Goal: Task Accomplishment & Management: Manage account settings

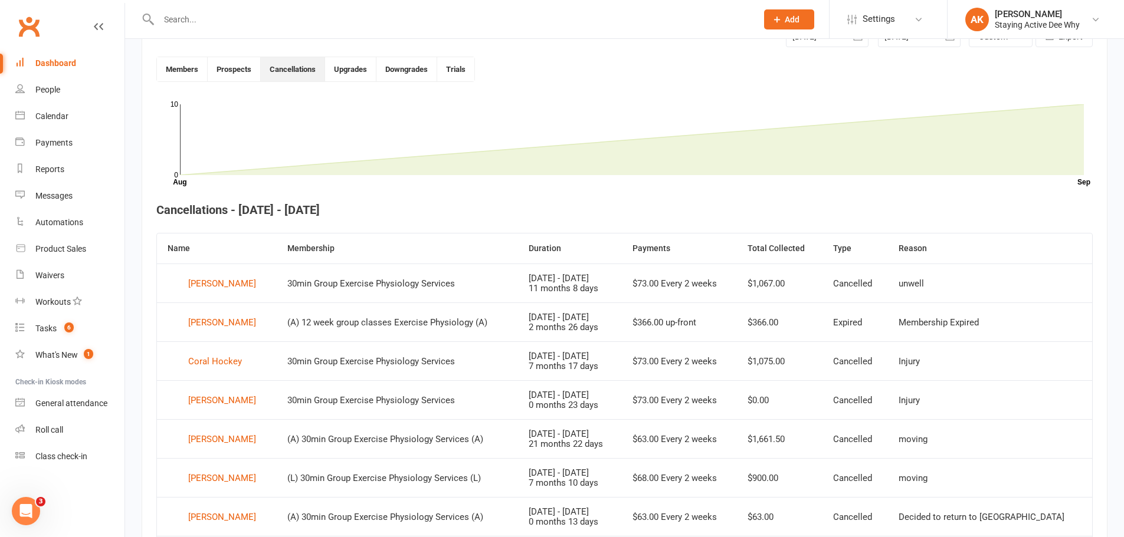
scroll to position [322, 0]
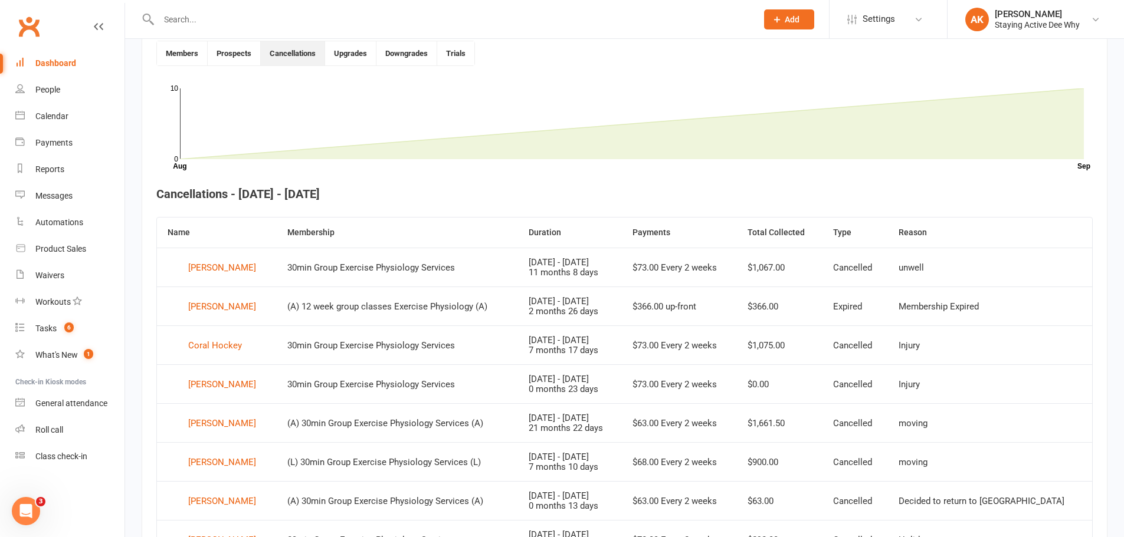
click at [62, 63] on div "Dashboard" at bounding box center [55, 62] width 41 height 9
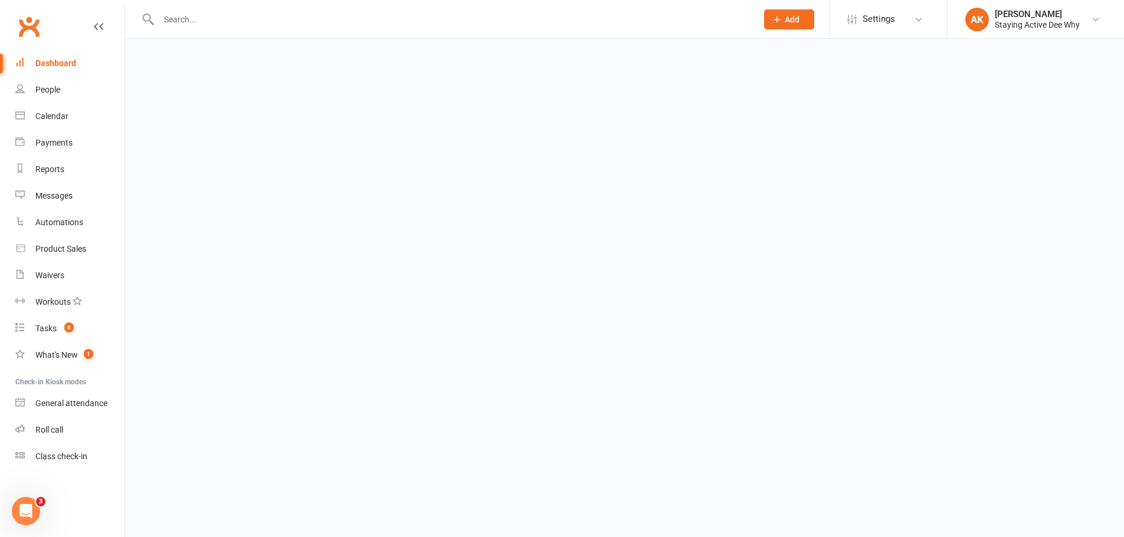
scroll to position [0, 0]
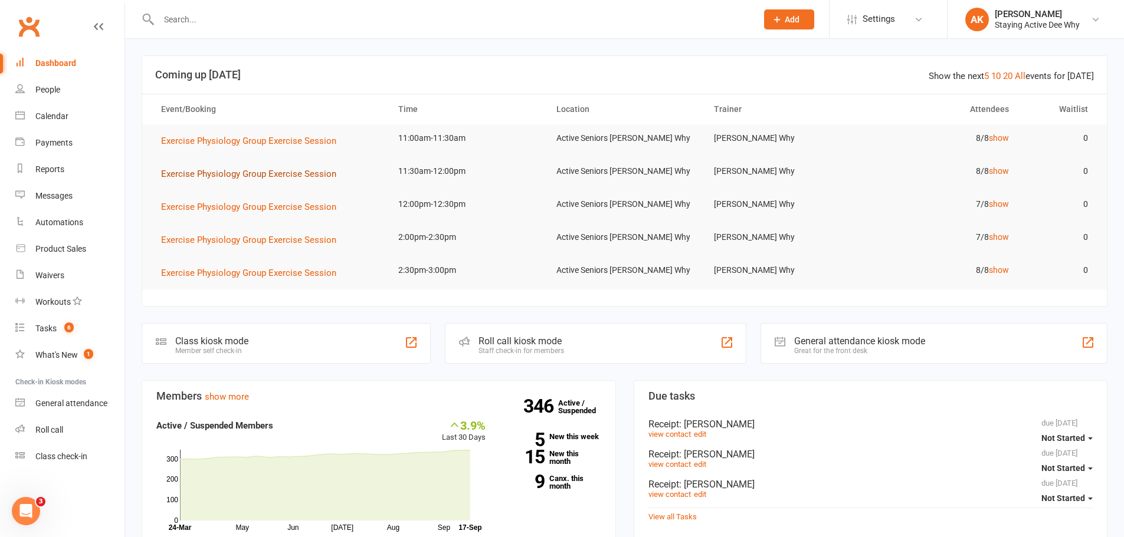
click at [251, 173] on span "Exercise Physiology Group Exercise Session" at bounding box center [248, 174] width 175 height 11
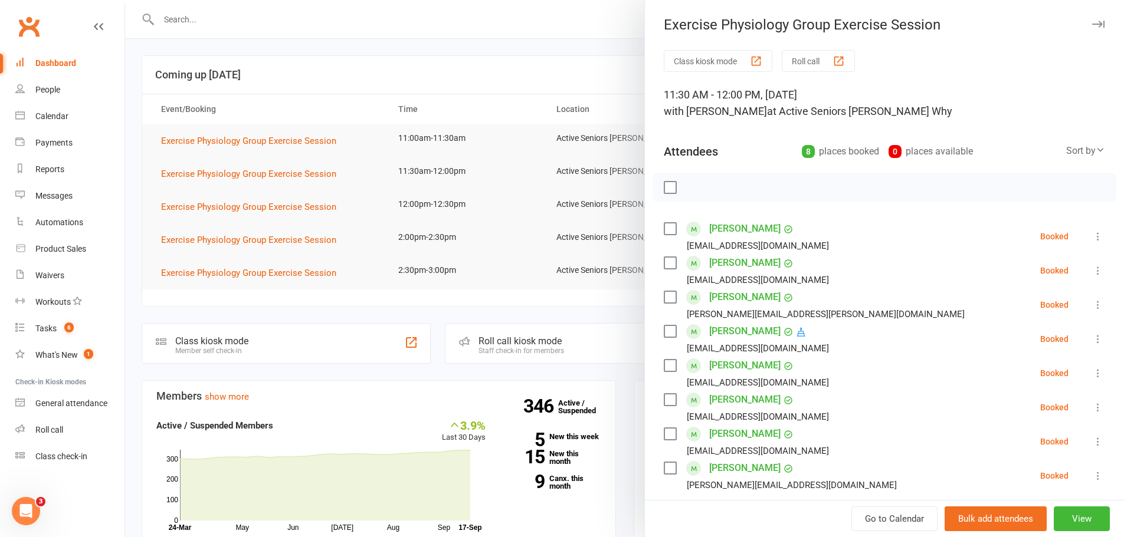
scroll to position [59, 0]
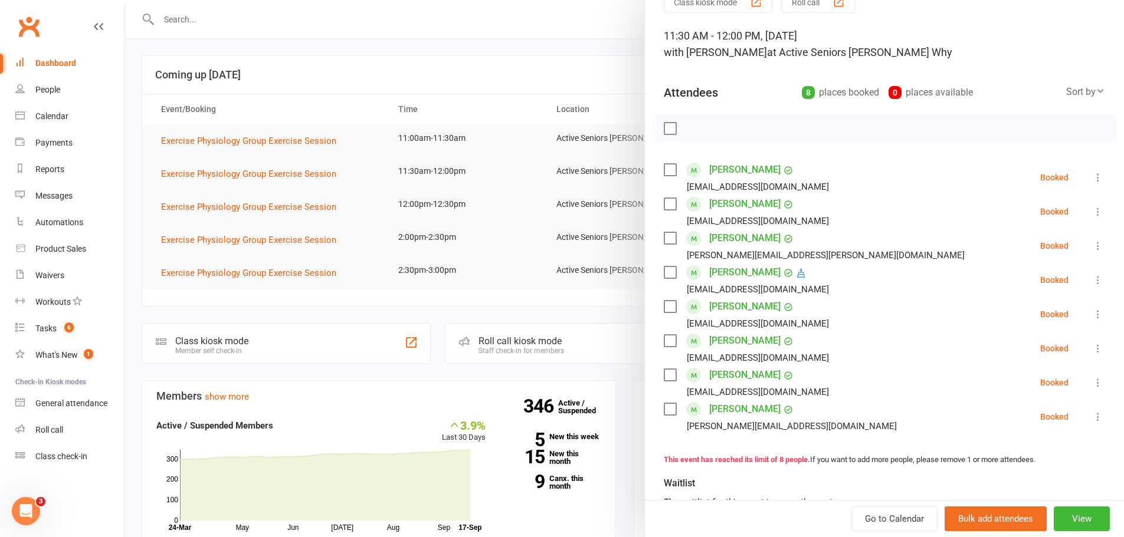
click at [471, 242] on div at bounding box center [624, 268] width 999 height 537
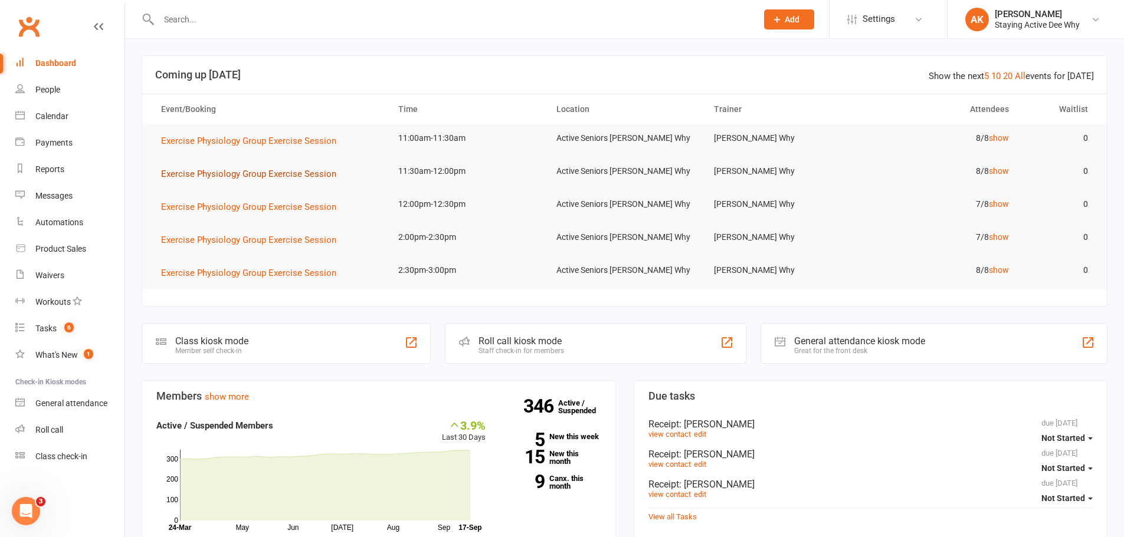
click at [323, 172] on span "Exercise Physiology Group Exercise Session" at bounding box center [248, 174] width 175 height 11
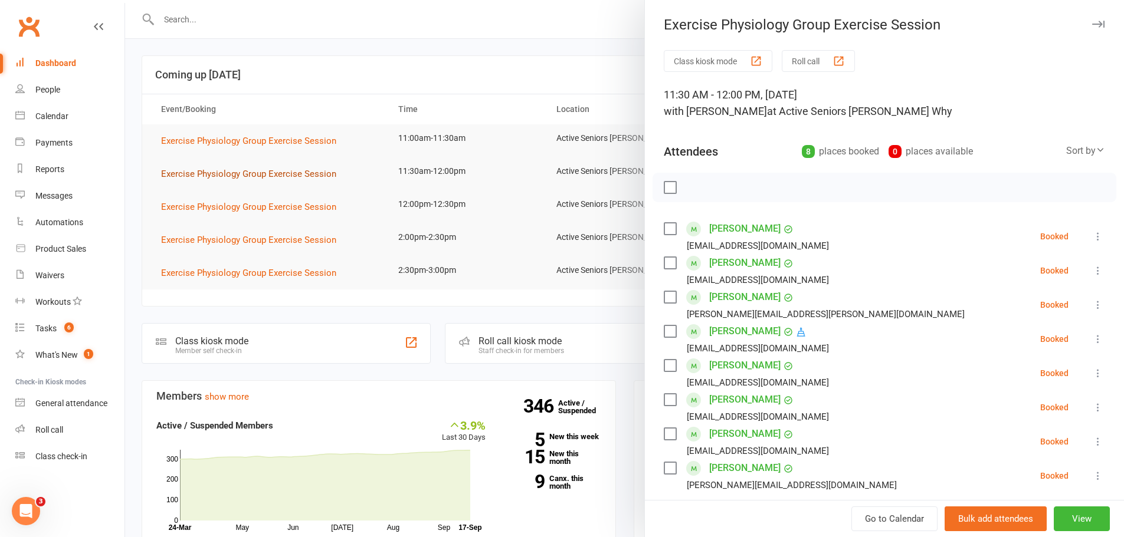
click at [323, 172] on div at bounding box center [624, 268] width 999 height 537
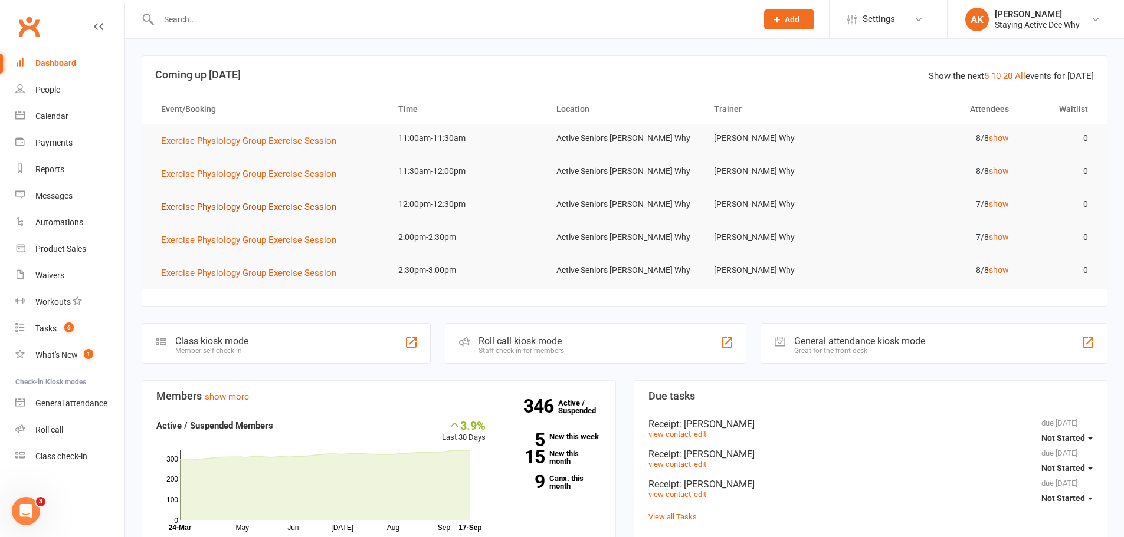
click at [312, 205] on span "Exercise Physiology Group Exercise Session" at bounding box center [248, 207] width 175 height 11
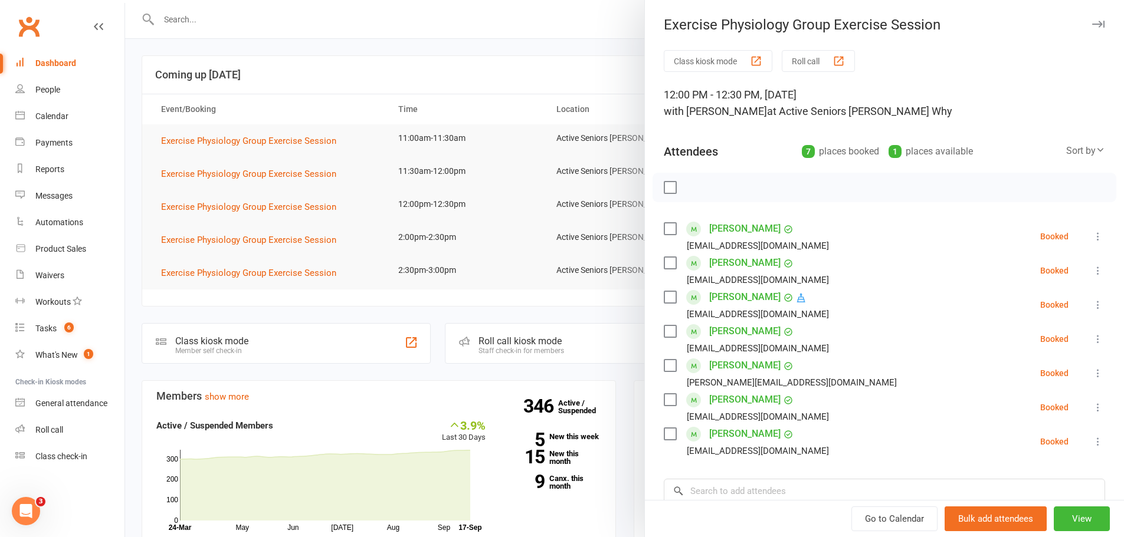
click at [386, 103] on div at bounding box center [624, 268] width 999 height 537
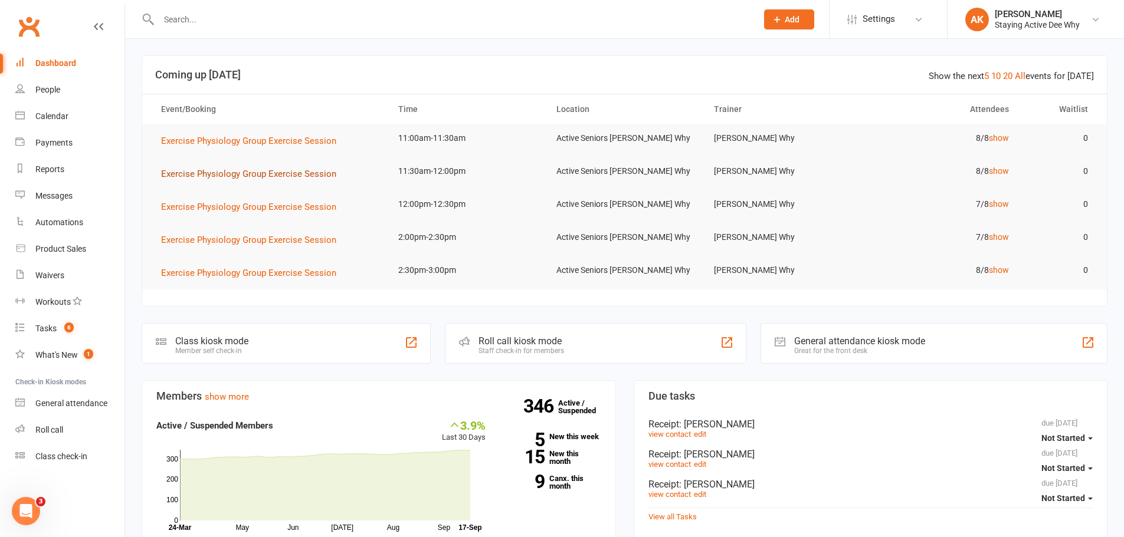
click at [268, 173] on span "Exercise Physiology Group Exercise Session" at bounding box center [248, 174] width 175 height 11
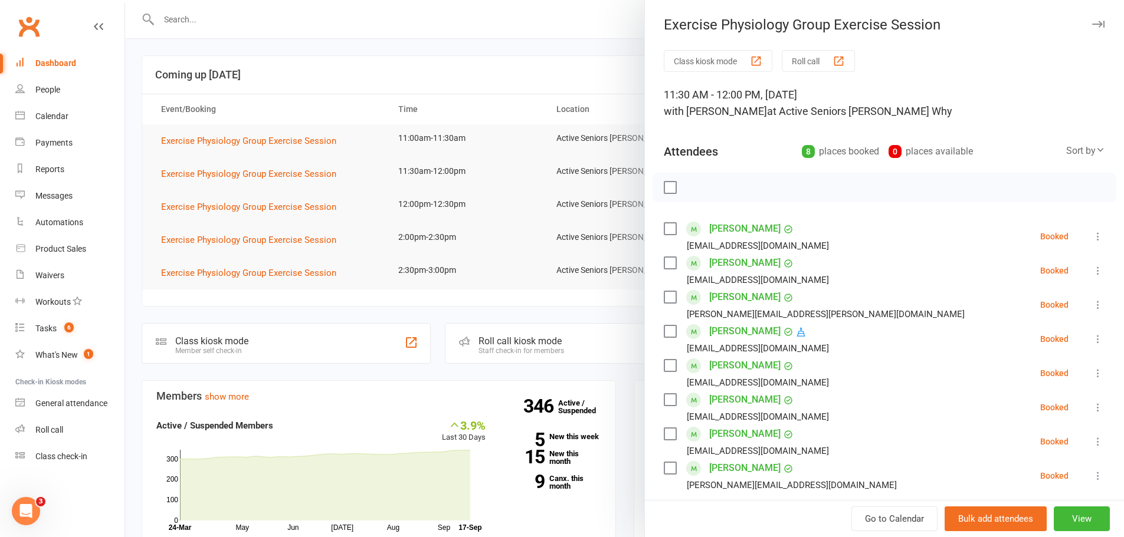
click at [460, 91] on div at bounding box center [624, 268] width 999 height 537
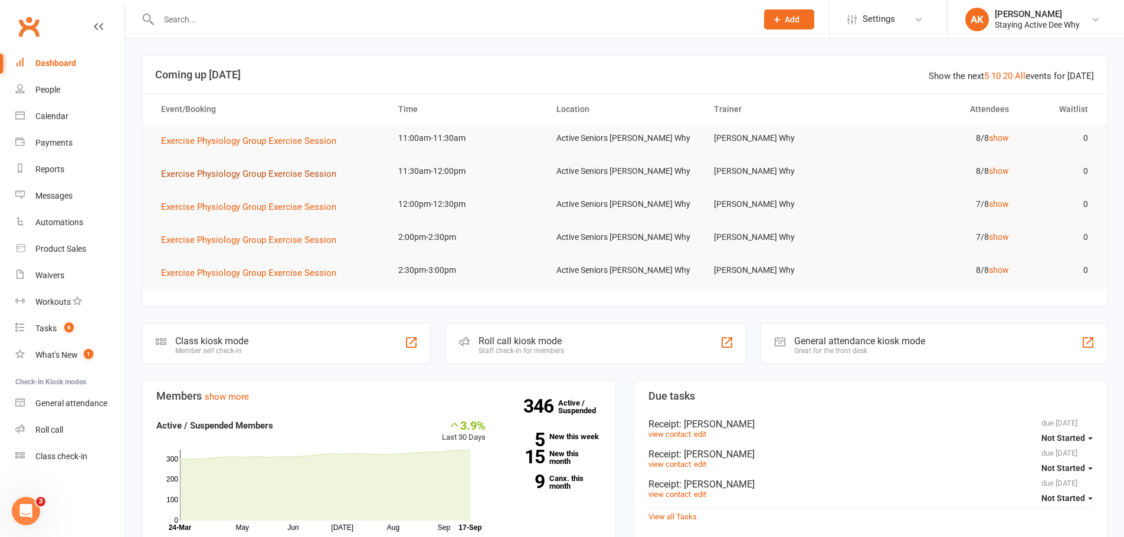
click at [300, 172] on span "Exercise Physiology Group Exercise Session" at bounding box center [248, 174] width 175 height 11
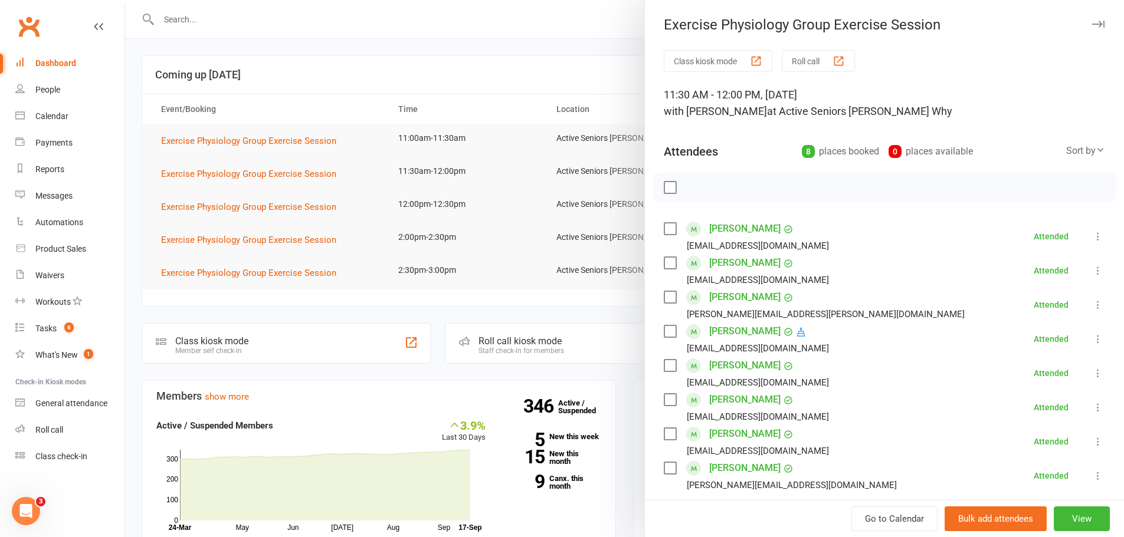
scroll to position [177, 0]
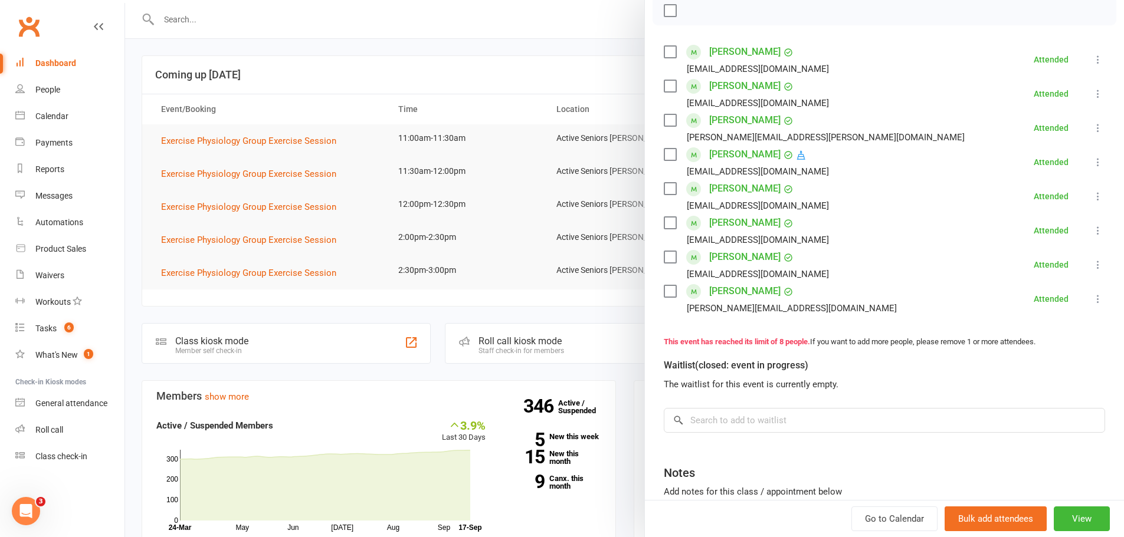
click at [1092, 303] on icon at bounding box center [1098, 299] width 12 height 12
click at [1014, 344] on link "Remove" at bounding box center [1040, 346] width 127 height 24
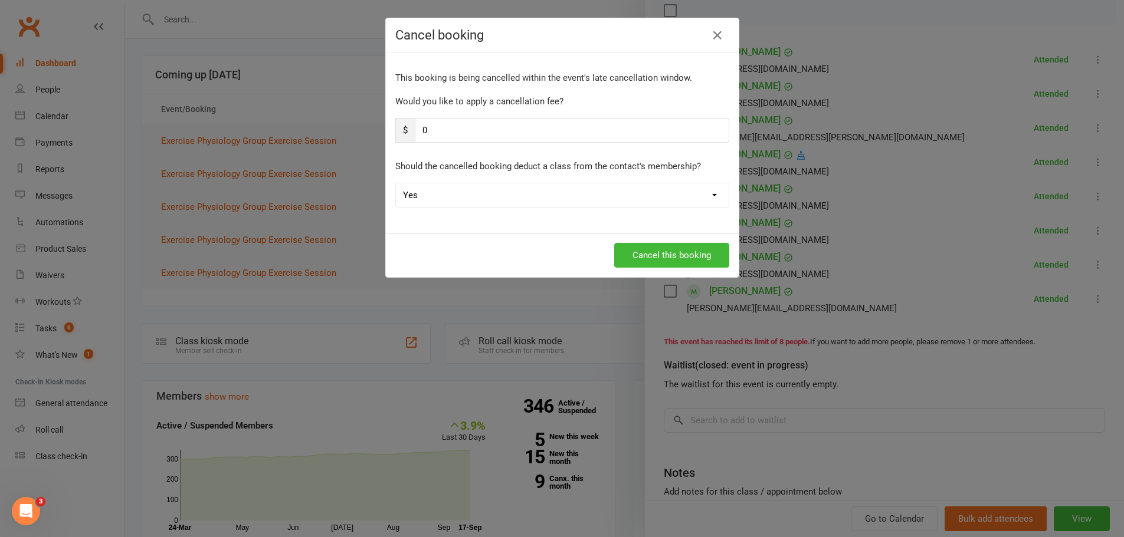
click at [547, 199] on select "Yes No" at bounding box center [562, 195] width 333 height 24
select select "1"
click at [396, 183] on select "Yes No" at bounding box center [562, 195] width 333 height 24
click at [635, 253] on button "Cancel this booking" at bounding box center [671, 255] width 115 height 25
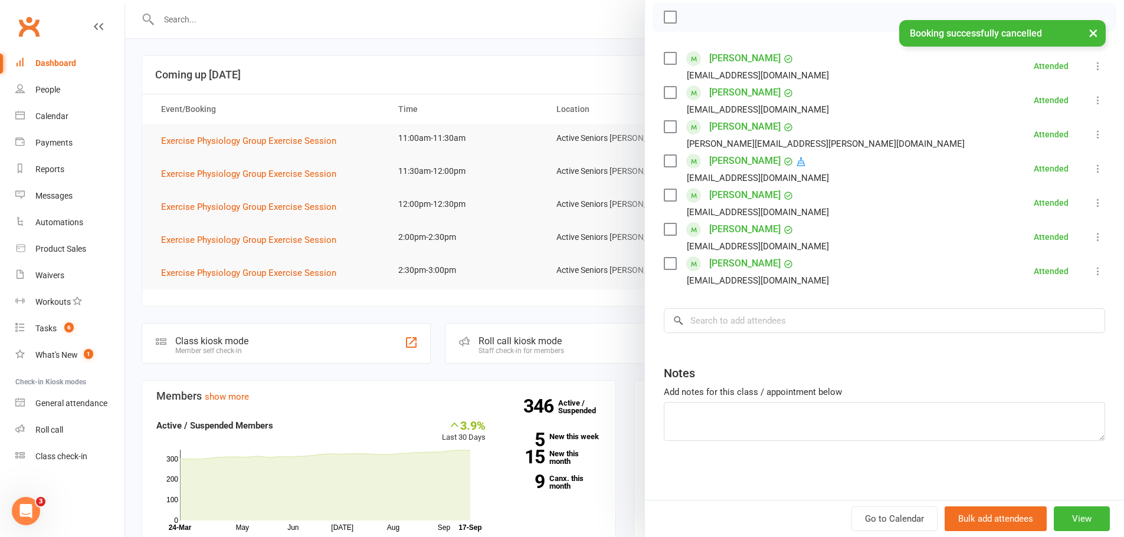
click at [291, 211] on div at bounding box center [624, 268] width 999 height 537
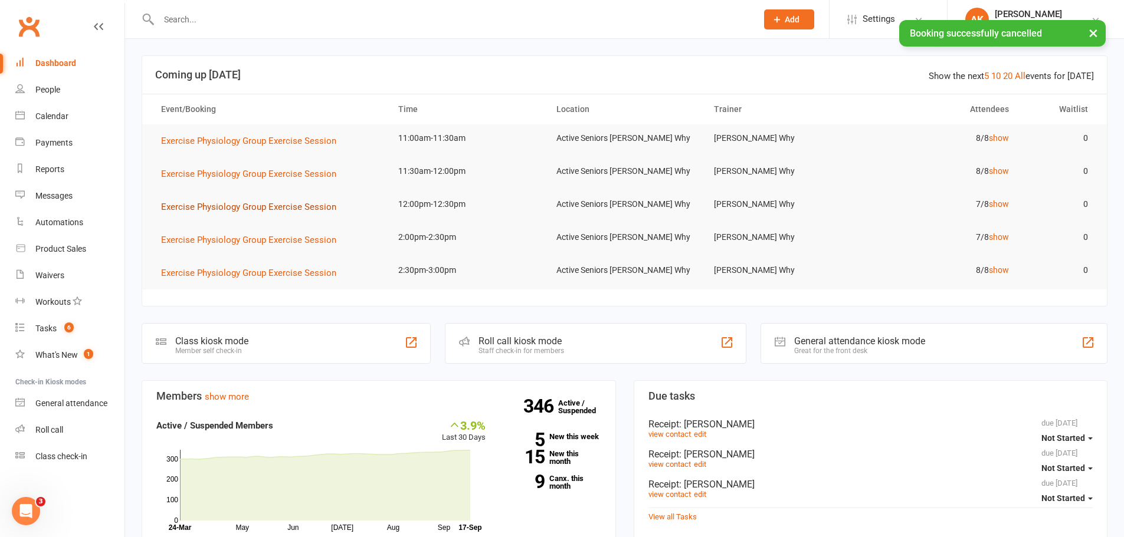
click at [317, 205] on span "Exercise Physiology Group Exercise Session" at bounding box center [248, 207] width 175 height 11
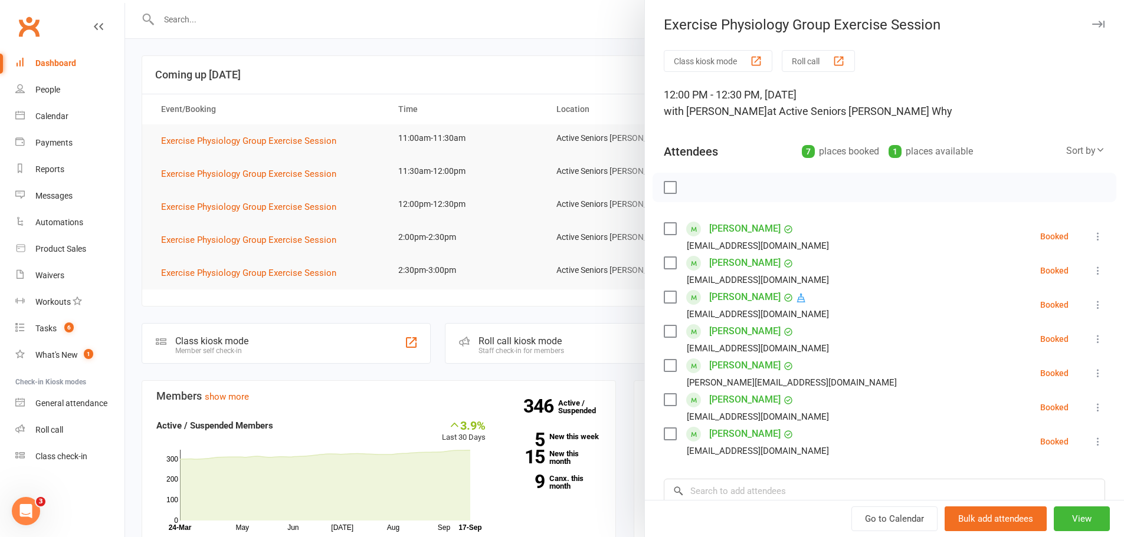
click at [1092, 408] on icon at bounding box center [1098, 408] width 12 height 12
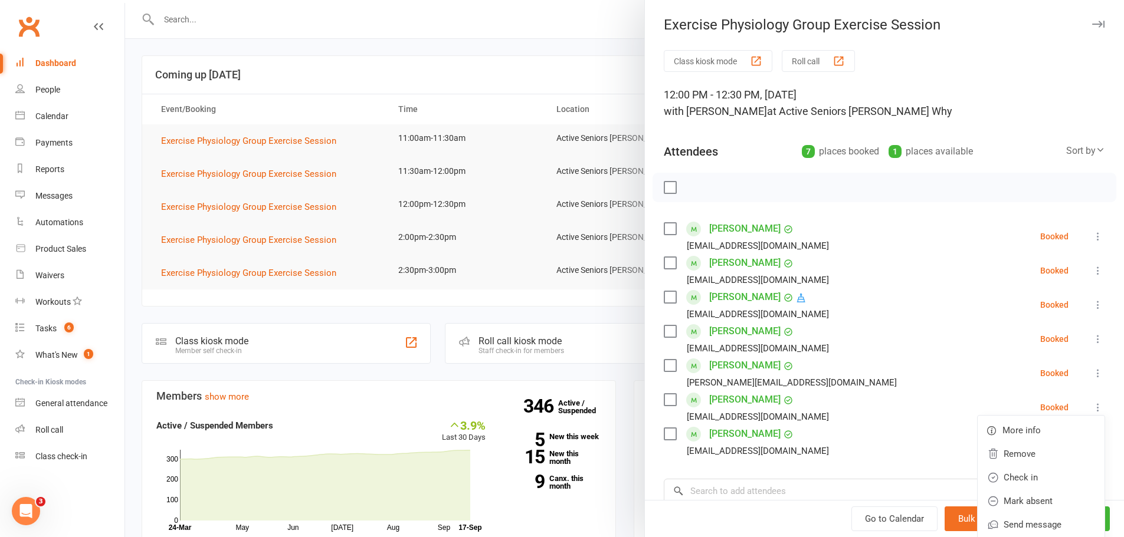
click at [333, 232] on div at bounding box center [624, 268] width 999 height 537
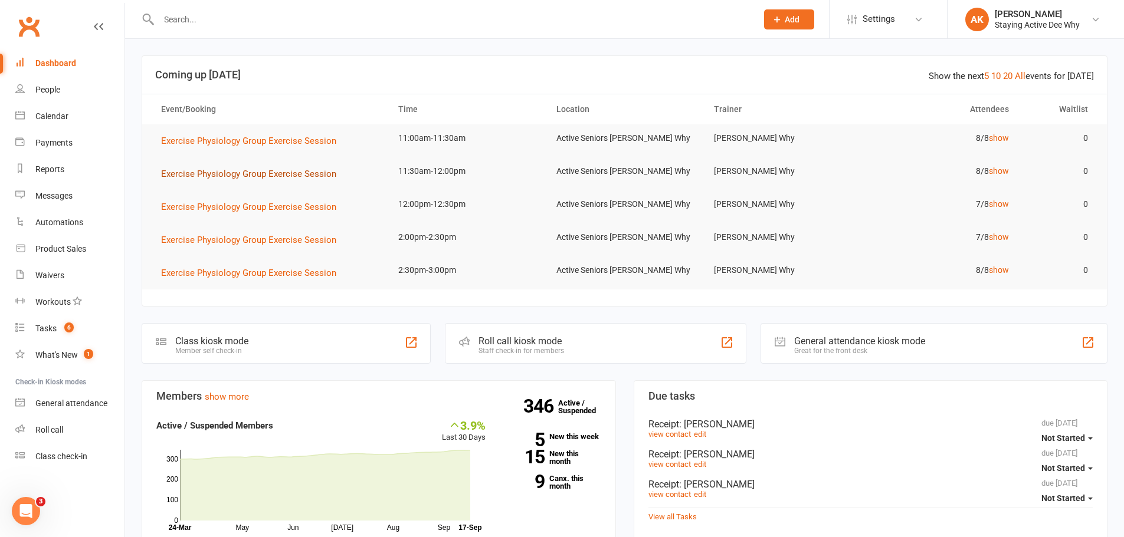
click at [270, 180] on button "Exercise Physiology Group Exercise Session" at bounding box center [252, 174] width 183 height 14
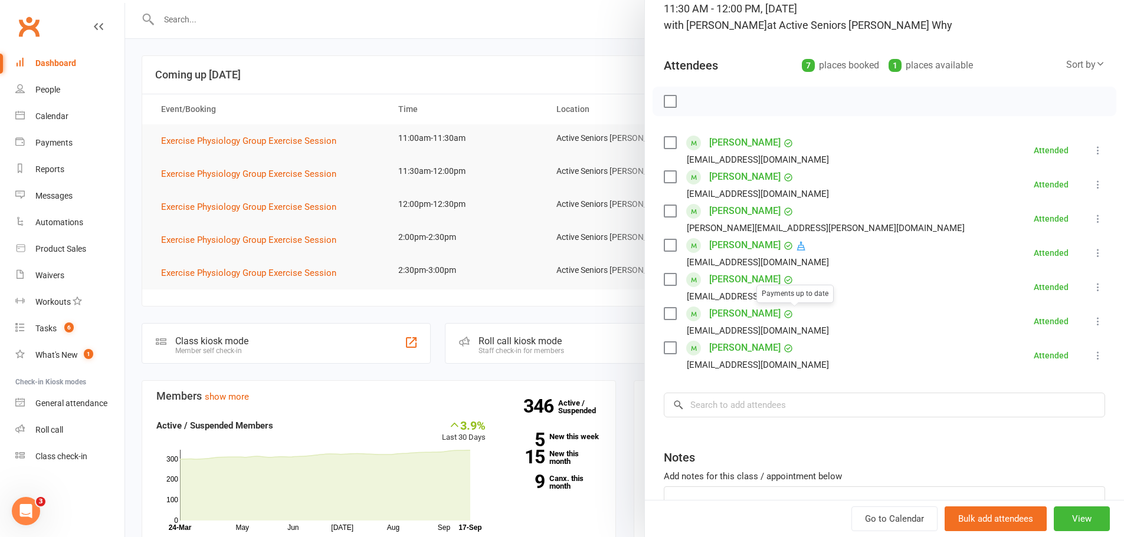
scroll to position [118, 0]
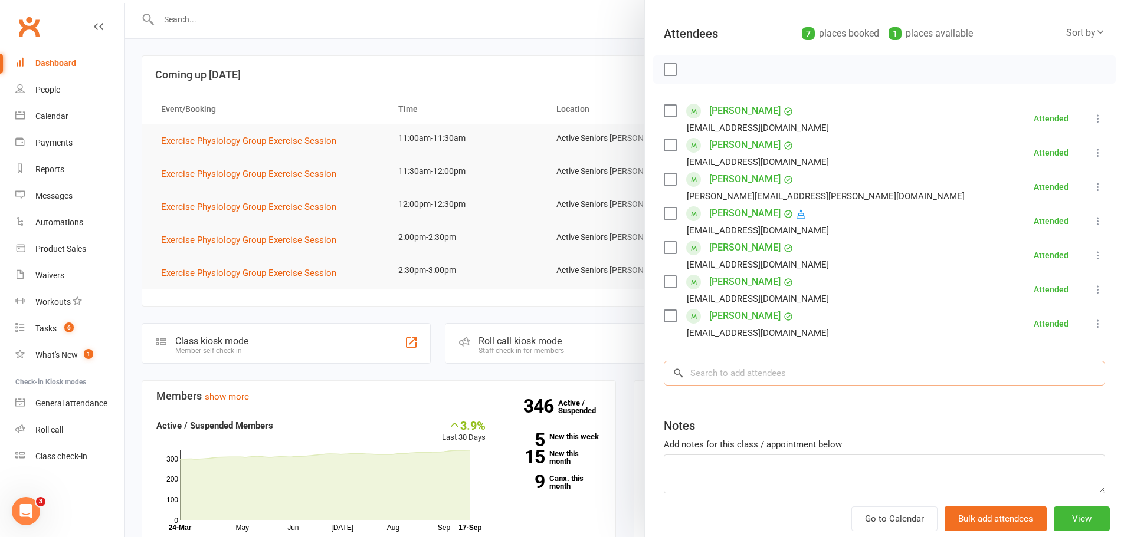
click at [799, 380] on input "search" at bounding box center [884, 373] width 441 height 25
click at [481, 155] on div at bounding box center [624, 268] width 999 height 537
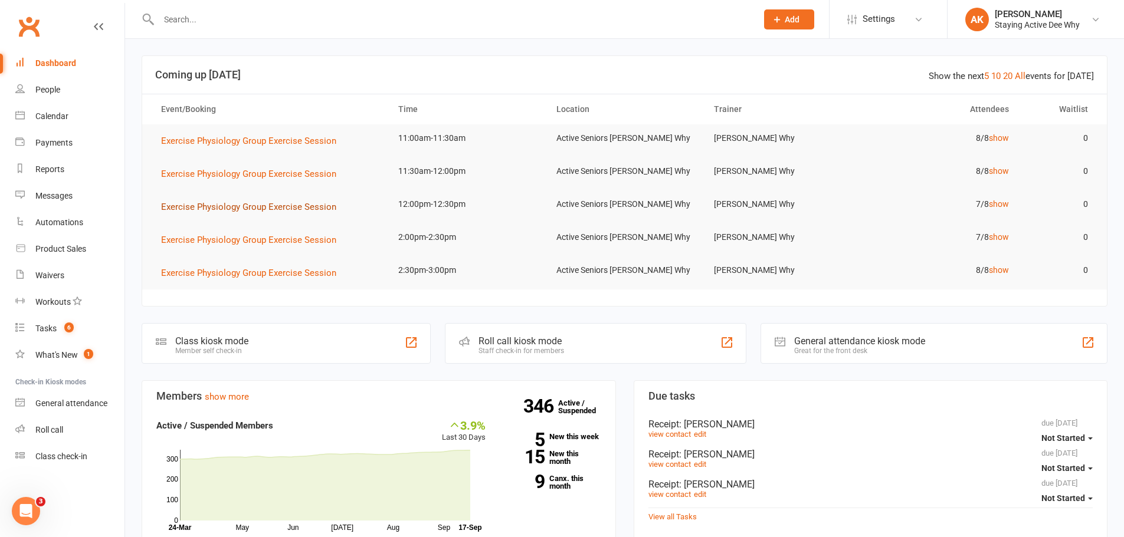
click at [277, 202] on span "Exercise Physiology Group Exercise Session" at bounding box center [248, 207] width 175 height 11
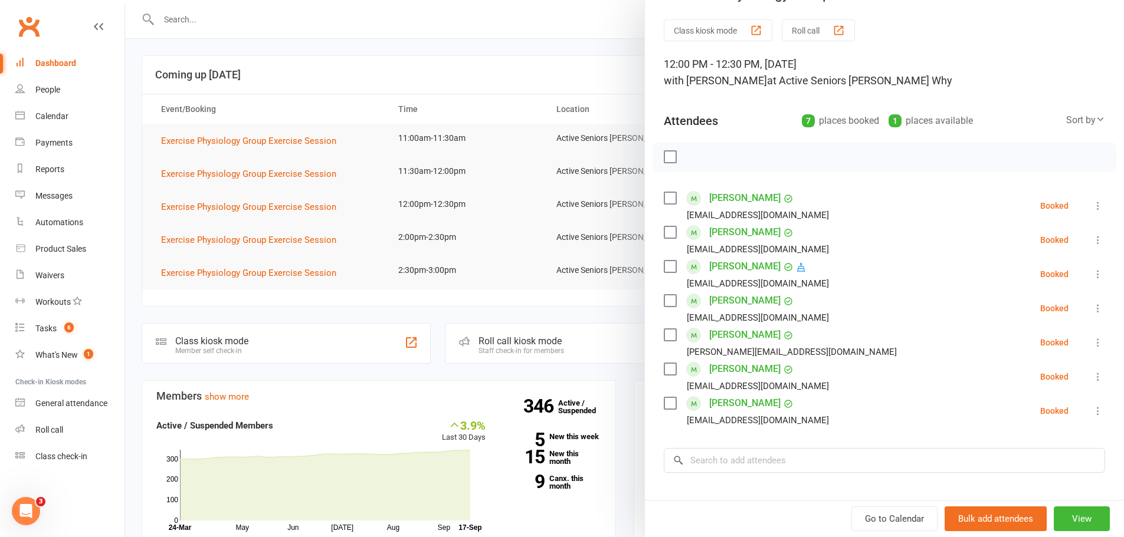
scroll to position [59, 0]
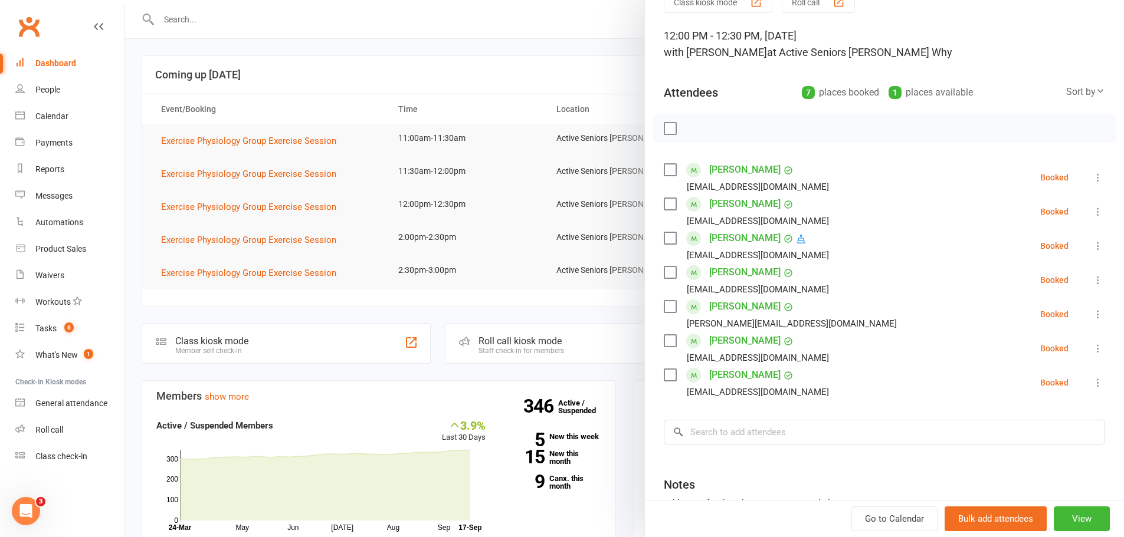
click at [1092, 350] on icon at bounding box center [1098, 349] width 12 height 12
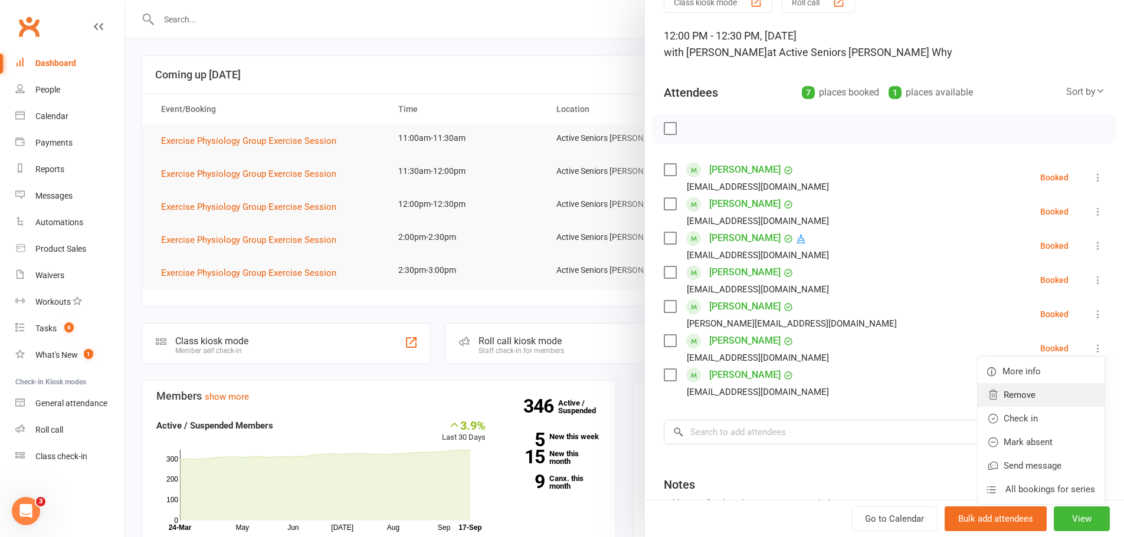
click at [1017, 385] on link "Remove" at bounding box center [1040, 395] width 127 height 24
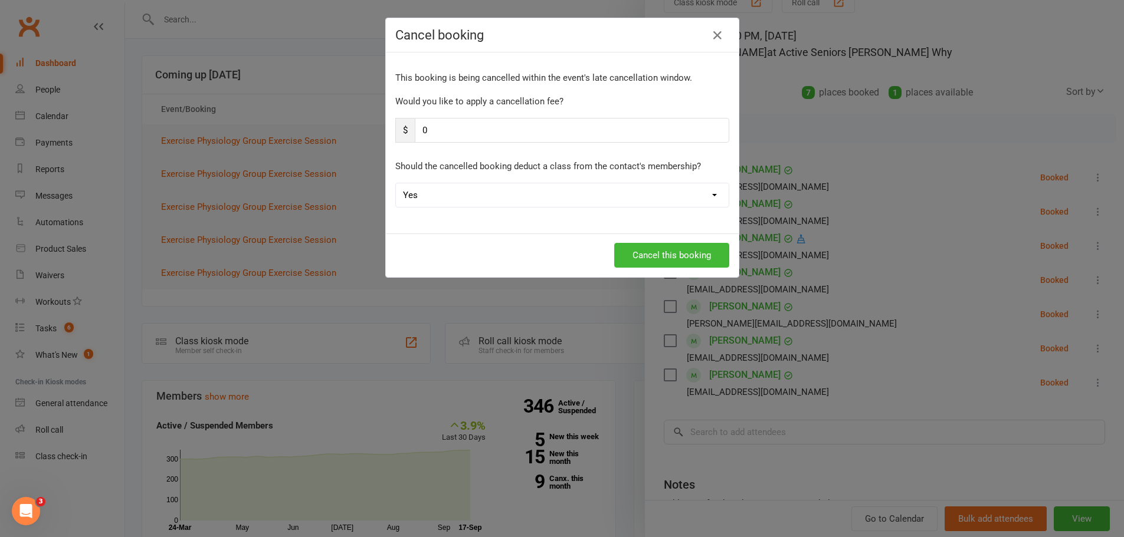
click at [481, 198] on select "Yes No" at bounding box center [562, 195] width 333 height 24
select select "1"
click at [396, 183] on select "Yes No" at bounding box center [562, 195] width 333 height 24
click at [669, 239] on div "Cancel this booking" at bounding box center [562, 256] width 353 height 44
click at [639, 258] on button "Cancel this booking" at bounding box center [671, 255] width 115 height 25
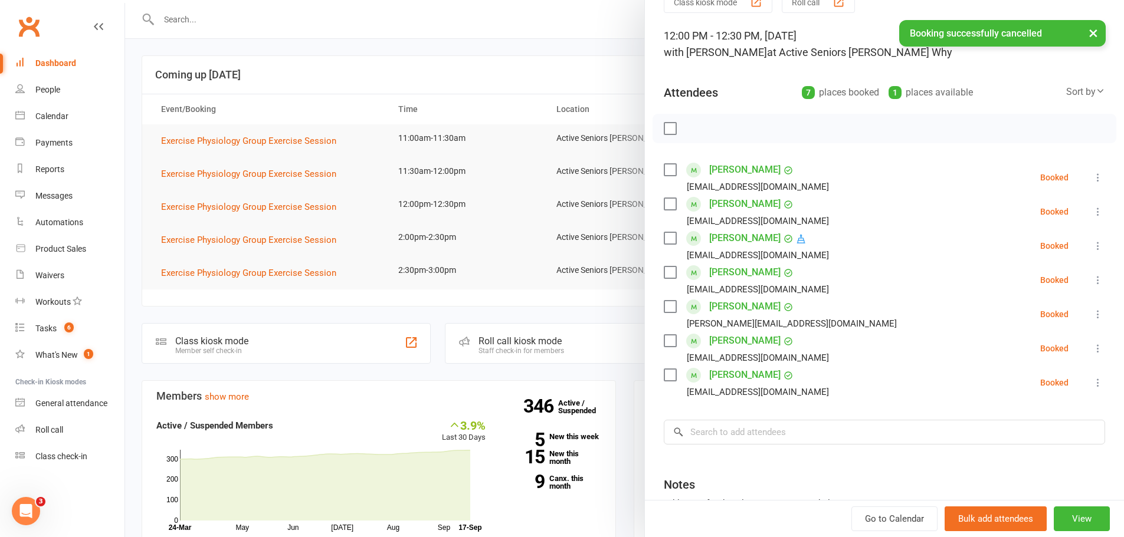
click at [282, 216] on div at bounding box center [624, 268] width 999 height 537
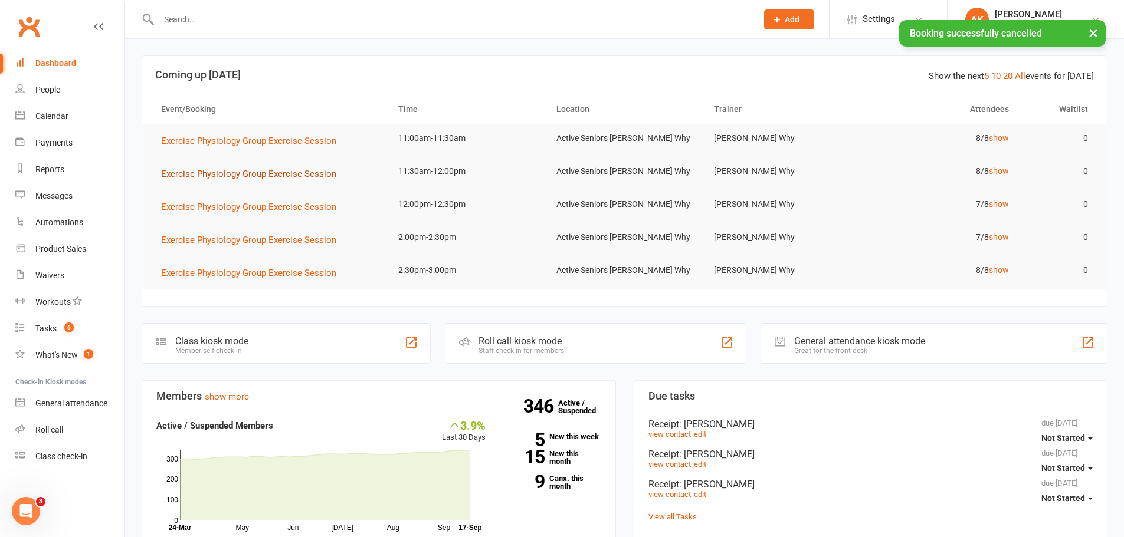
click at [280, 176] on span "Exercise Physiology Group Exercise Session" at bounding box center [248, 174] width 175 height 11
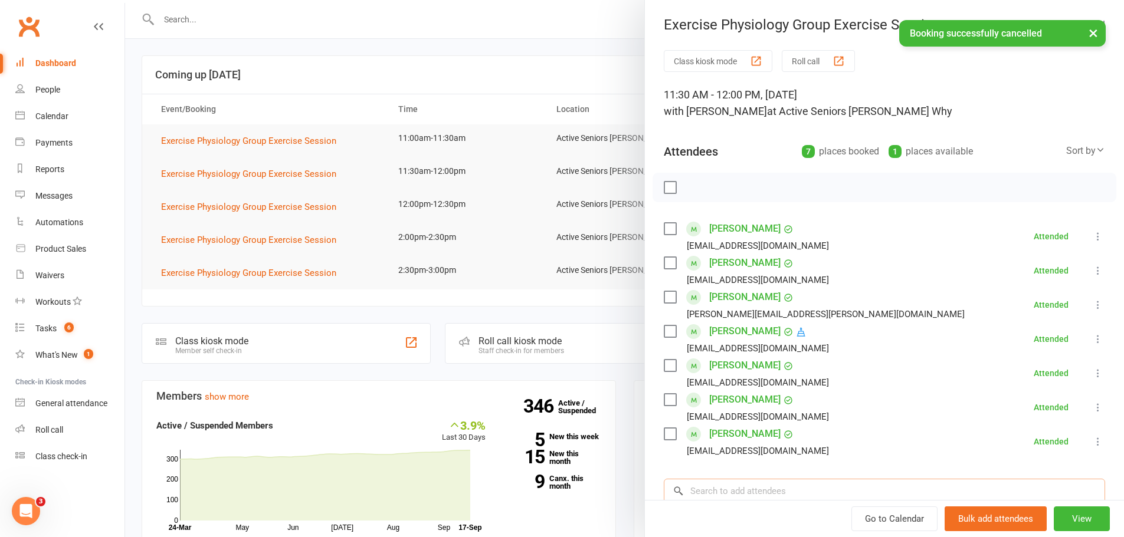
click at [749, 491] on input "search" at bounding box center [884, 491] width 441 height 25
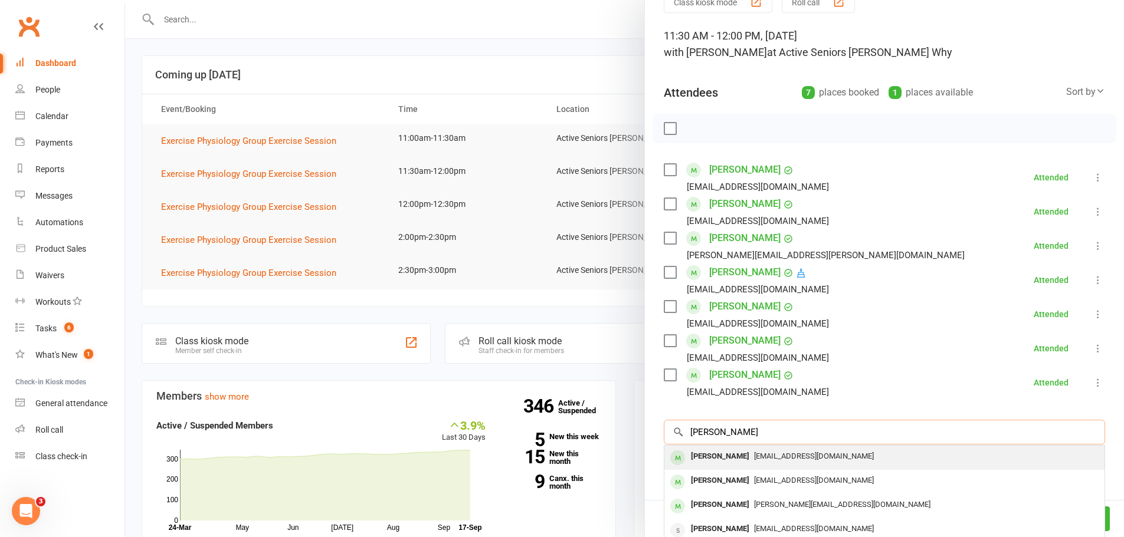
type input "[PERSON_NAME]"
click at [756, 456] on span "[EMAIL_ADDRESS][DOMAIN_NAME]" at bounding box center [814, 456] width 120 height 9
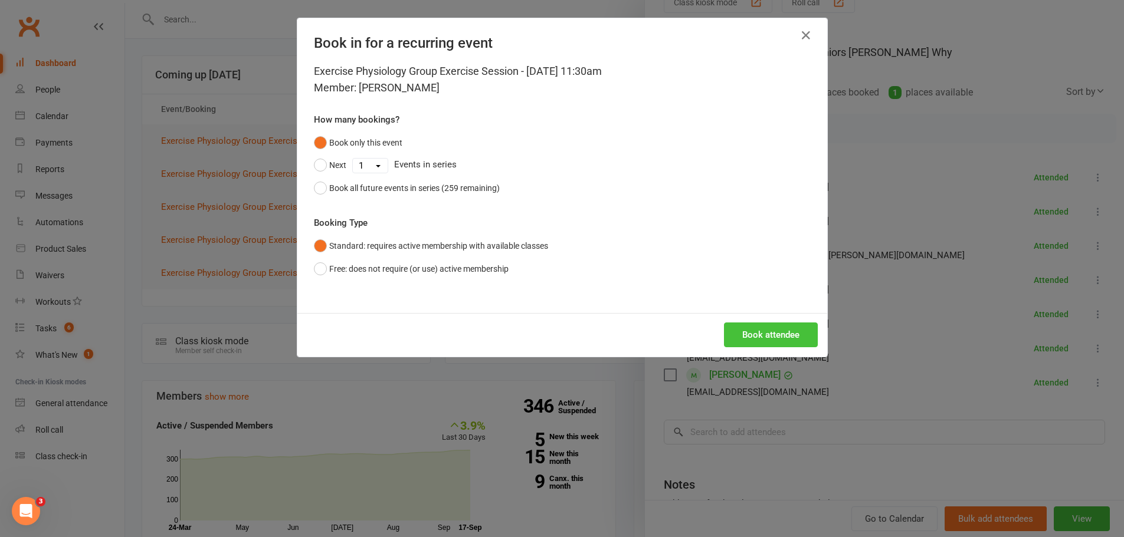
click at [782, 326] on button "Book attendee" at bounding box center [771, 335] width 94 height 25
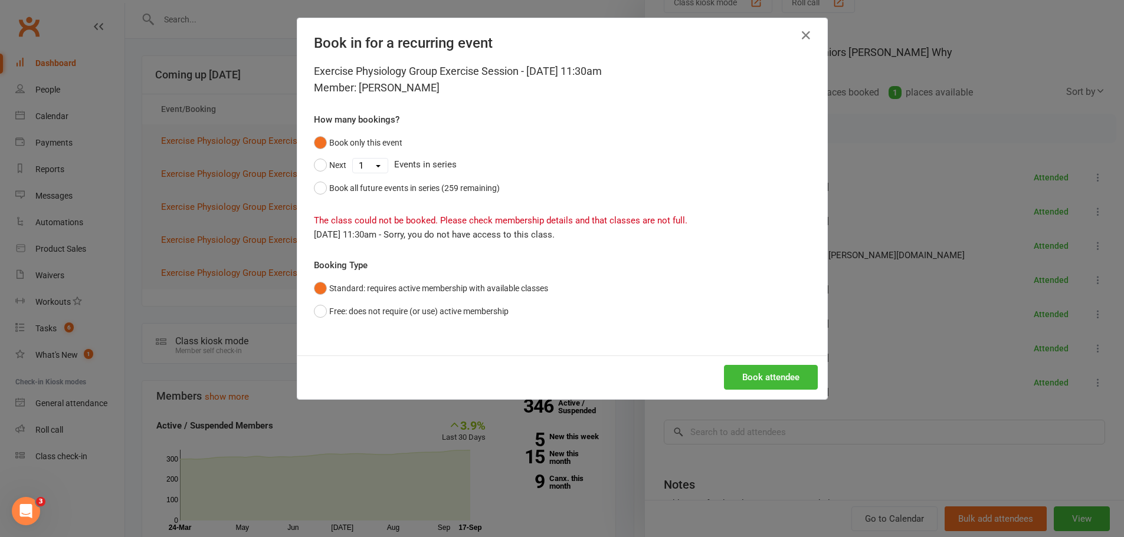
click at [477, 404] on div "Book in for a recurring event Exercise Physiology Group Exercise Session - [DAT…" at bounding box center [562, 268] width 1124 height 537
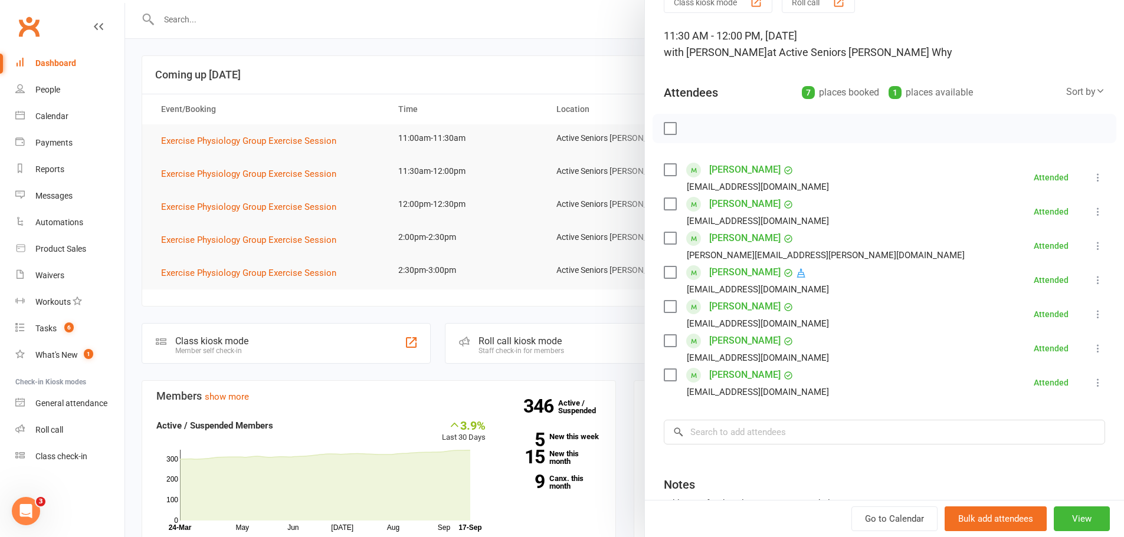
click at [302, 208] on div at bounding box center [624, 268] width 999 height 537
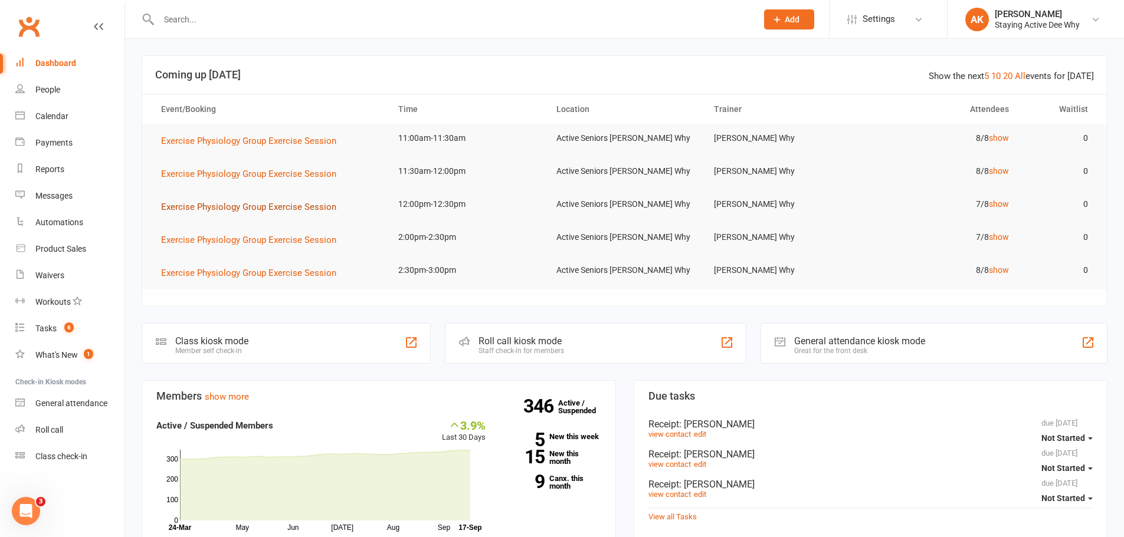
click at [299, 206] on span "Exercise Physiology Group Exercise Session" at bounding box center [248, 207] width 175 height 11
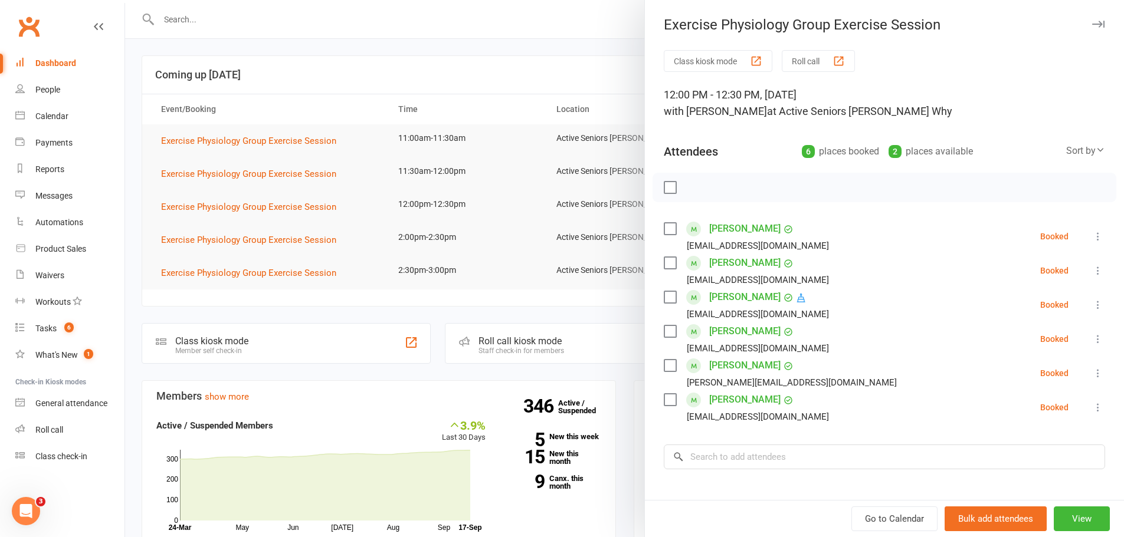
click at [441, 235] on div at bounding box center [624, 268] width 999 height 537
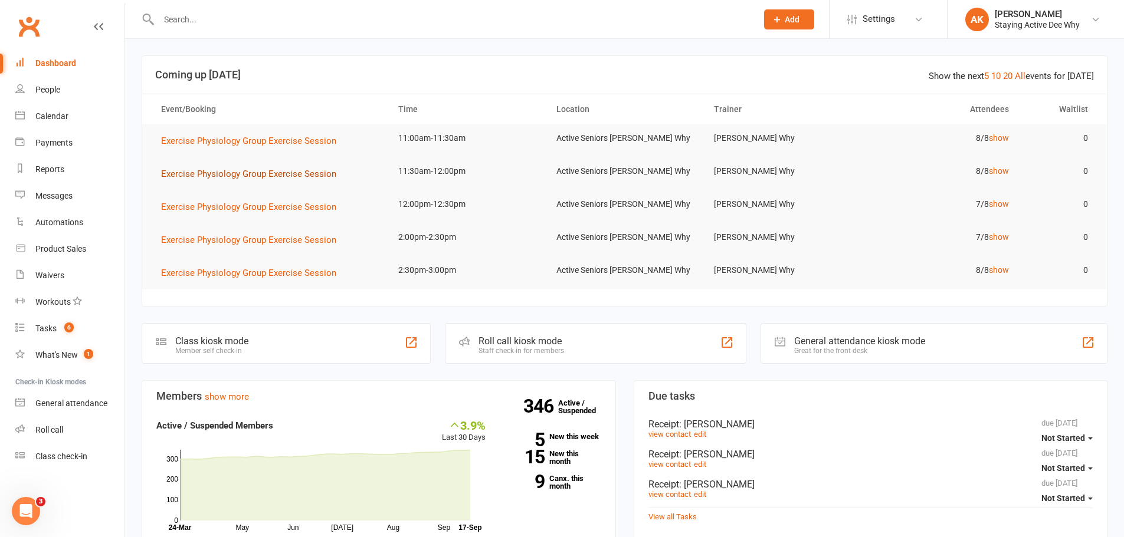
click at [268, 175] on span "Exercise Physiology Group Exercise Session" at bounding box center [248, 174] width 175 height 11
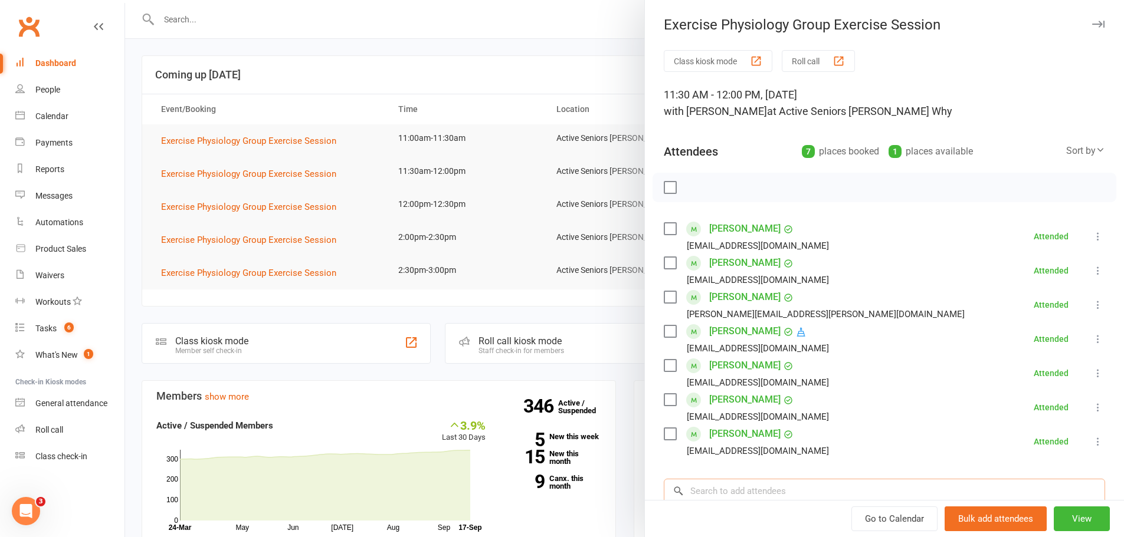
click at [729, 484] on input "search" at bounding box center [884, 491] width 441 height 25
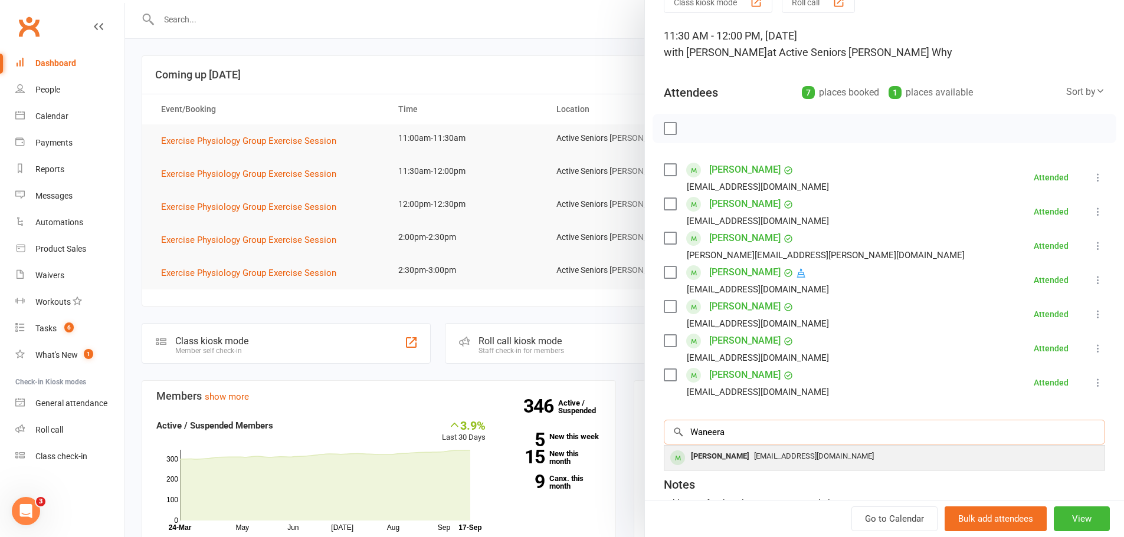
type input "Waneera"
click at [783, 459] on span "[EMAIL_ADDRESS][DOMAIN_NAME]" at bounding box center [814, 456] width 120 height 9
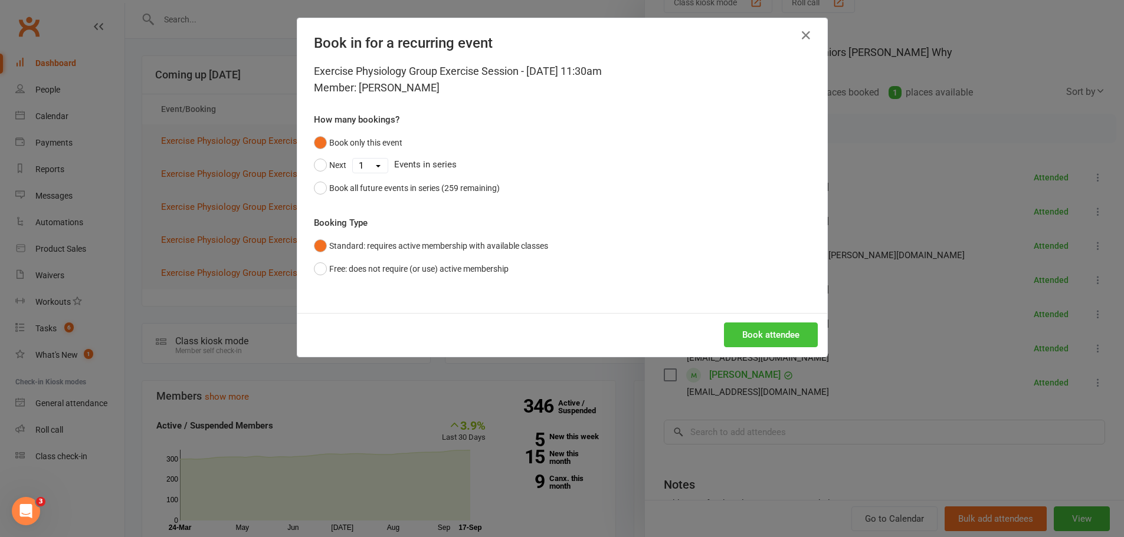
click at [773, 338] on button "Book attendee" at bounding box center [771, 335] width 94 height 25
click at [773, 338] on div "Book attendee" at bounding box center [562, 335] width 530 height 44
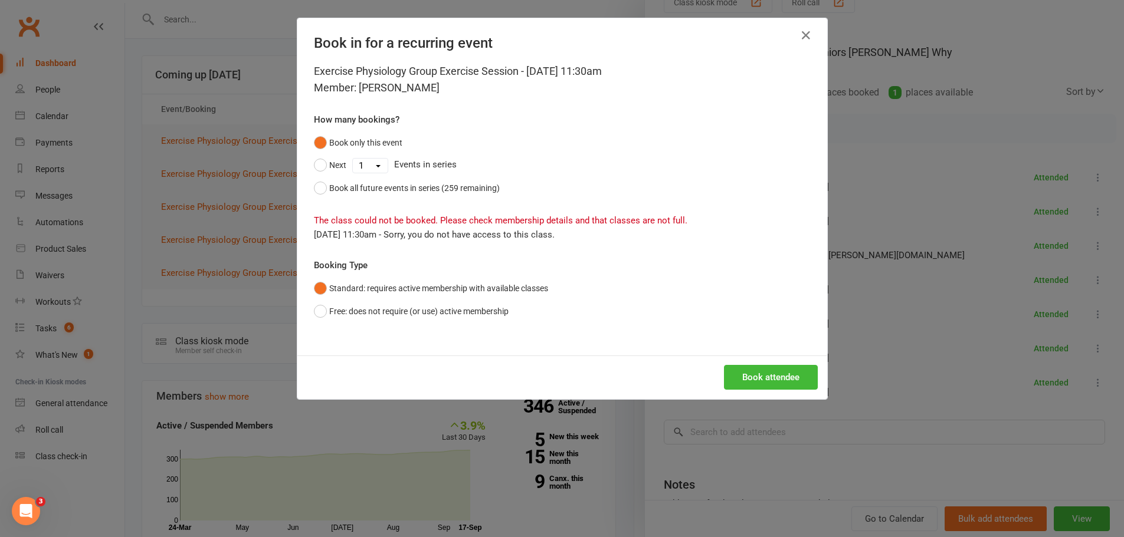
click at [853, 249] on div "Book in for a recurring event Exercise Physiology Group Exercise Session - [DAT…" at bounding box center [562, 268] width 1124 height 537
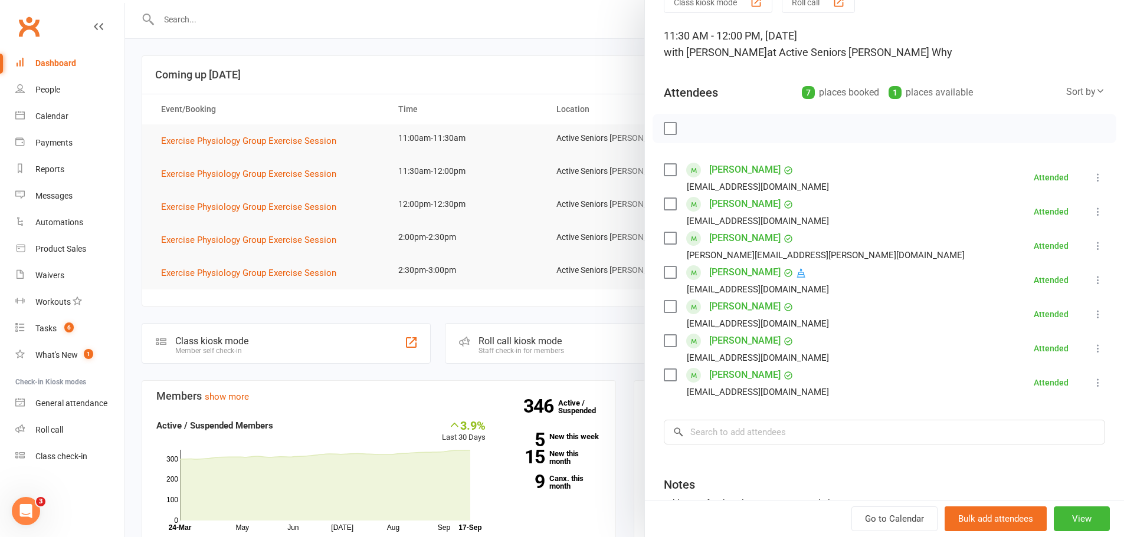
click at [297, 203] on div at bounding box center [624, 268] width 999 height 537
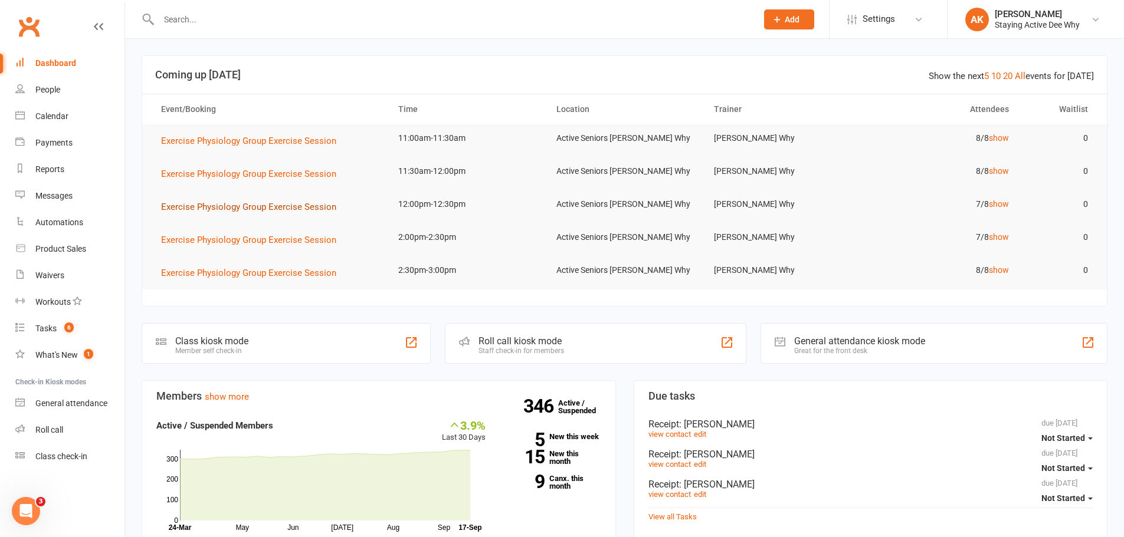
click at [316, 206] on span "Exercise Physiology Group Exercise Session" at bounding box center [248, 207] width 175 height 11
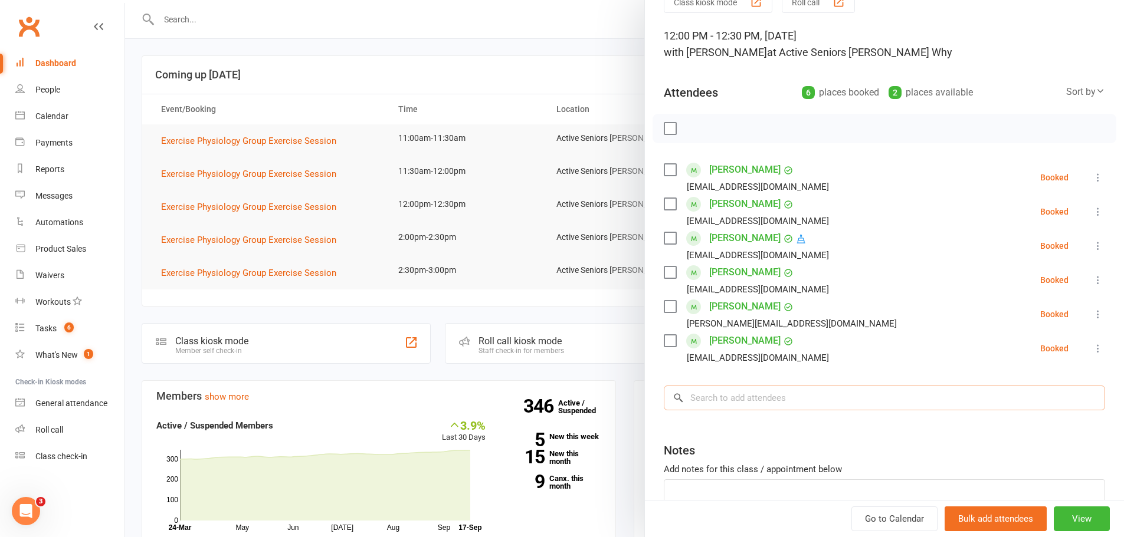
click at [761, 400] on input "search" at bounding box center [884, 398] width 441 height 25
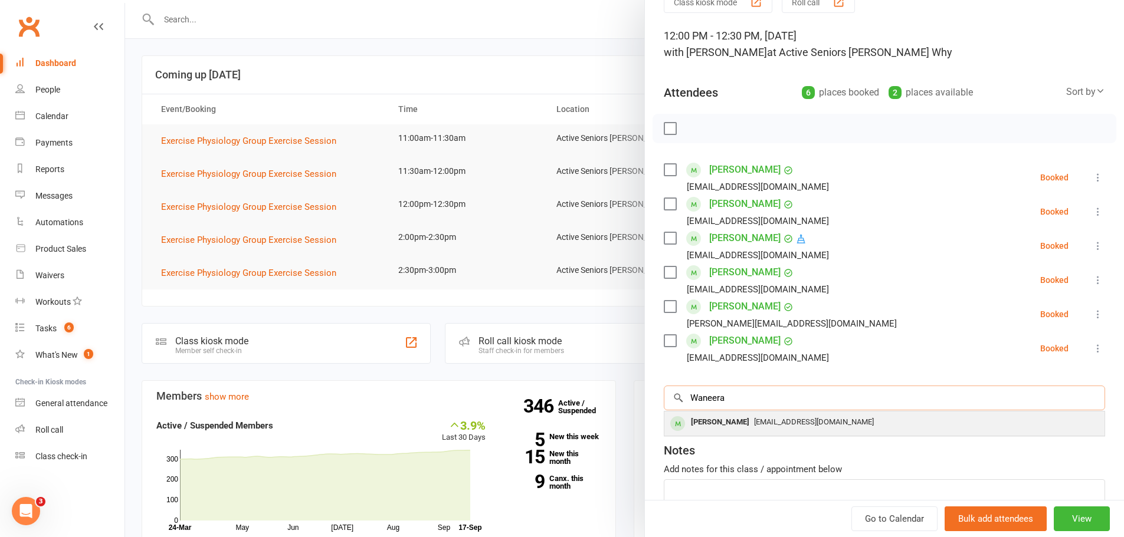
type input "Waneera"
click at [733, 428] on div "[PERSON_NAME]" at bounding box center [720, 422] width 68 height 17
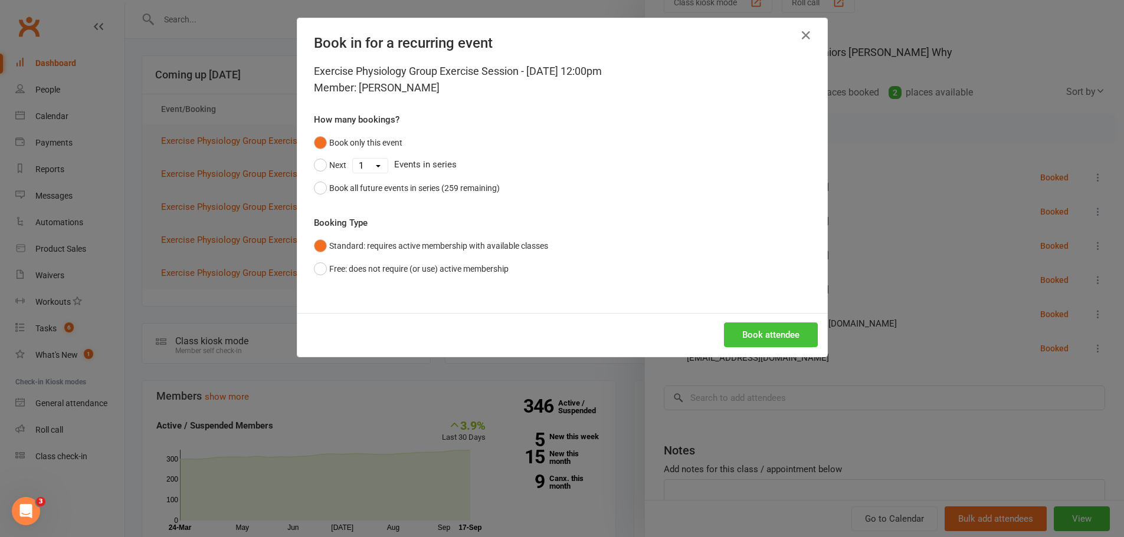
click at [774, 337] on button "Book attendee" at bounding box center [771, 335] width 94 height 25
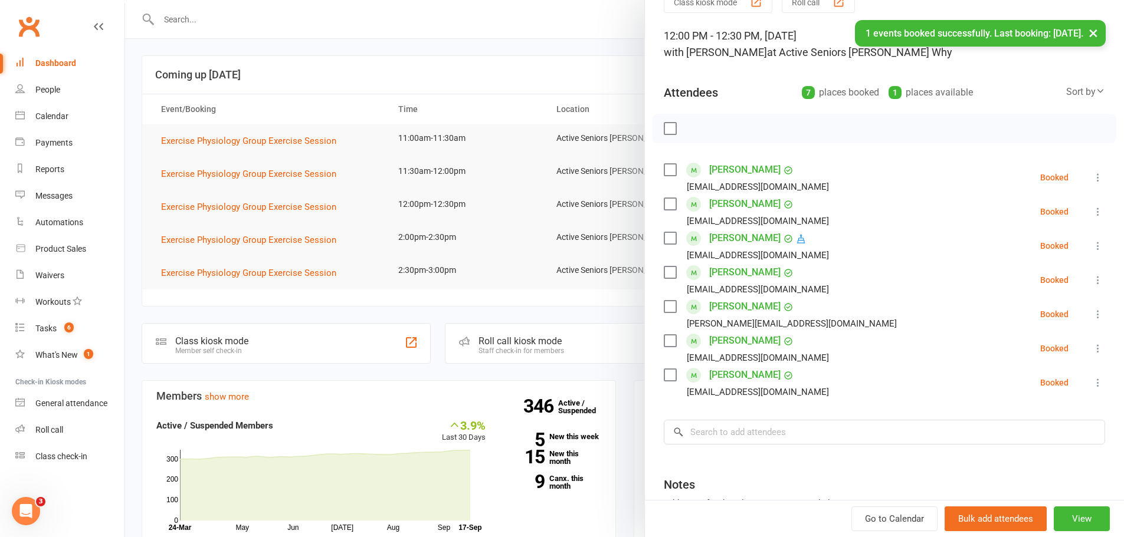
click at [21, 74] on link "Dashboard" at bounding box center [69, 63] width 109 height 27
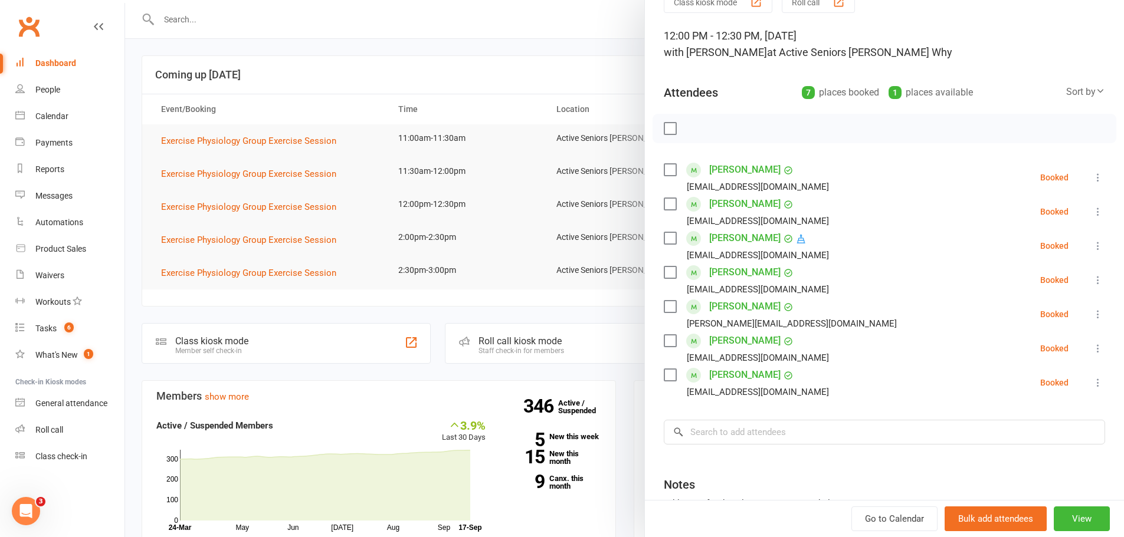
click at [165, 73] on div at bounding box center [624, 268] width 999 height 537
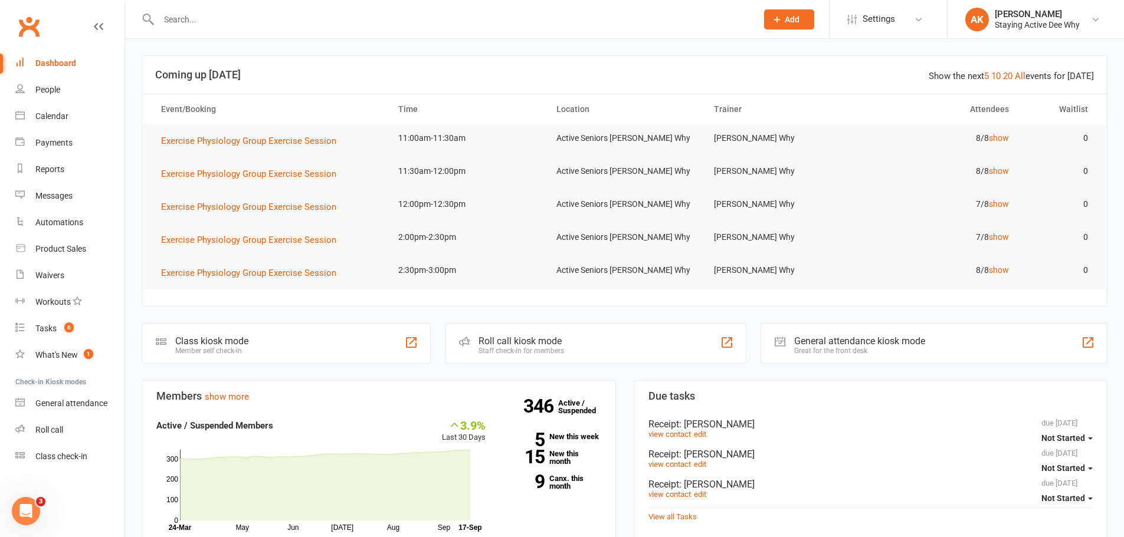
click at [61, 60] on div "Dashboard" at bounding box center [55, 62] width 41 height 9
click at [318, 23] on input "text" at bounding box center [451, 19] width 593 height 17
click at [369, 17] on input "text" at bounding box center [451, 19] width 593 height 17
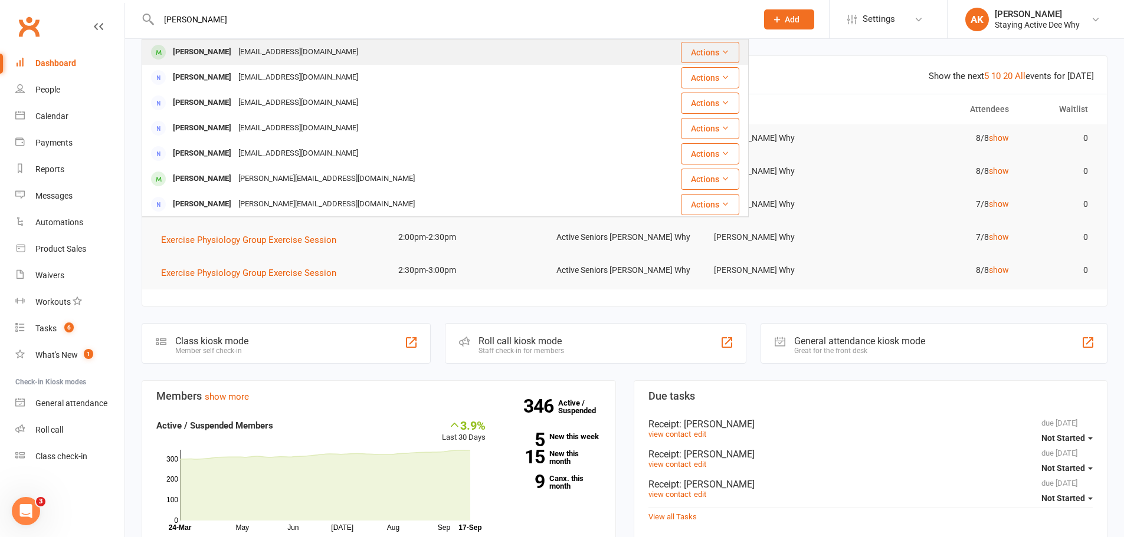
type input "[PERSON_NAME]"
click at [347, 50] on div "[PERSON_NAME] [EMAIL_ADDRESS][DOMAIN_NAME]" at bounding box center [394, 52] width 503 height 24
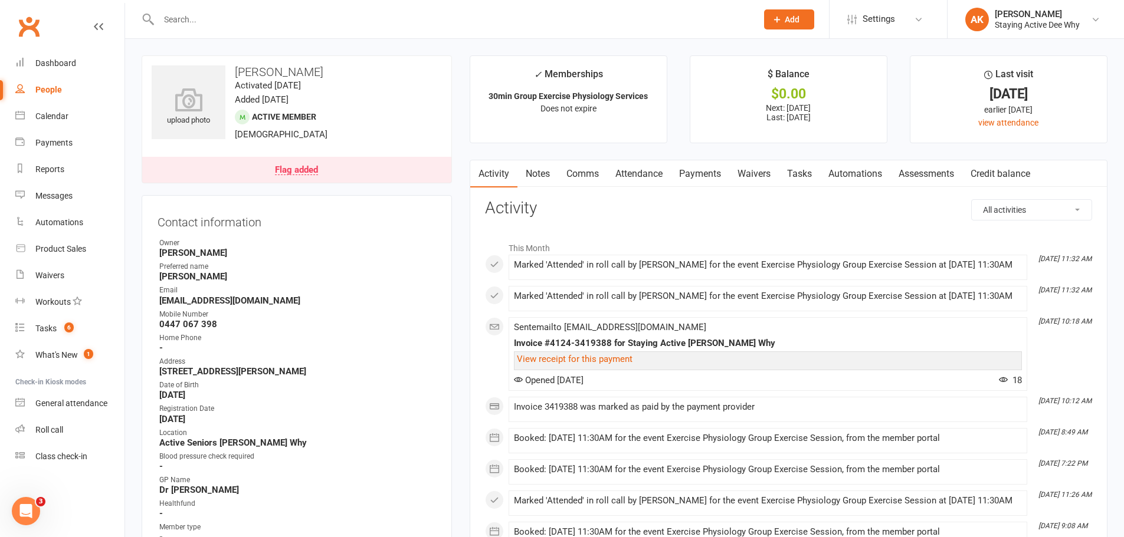
click at [697, 167] on link "Payments" at bounding box center [700, 173] width 58 height 27
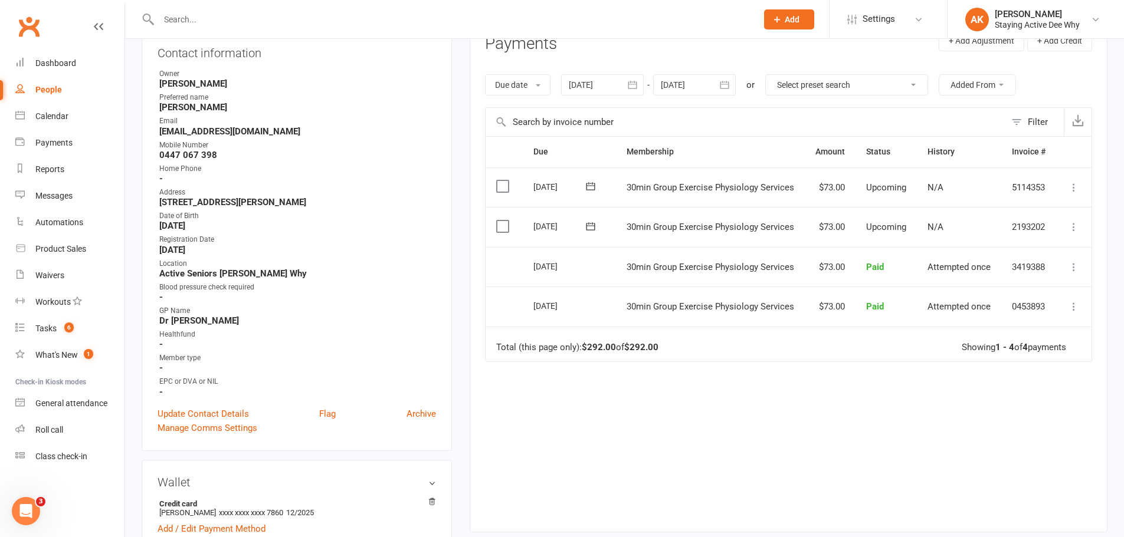
scroll to position [177, 0]
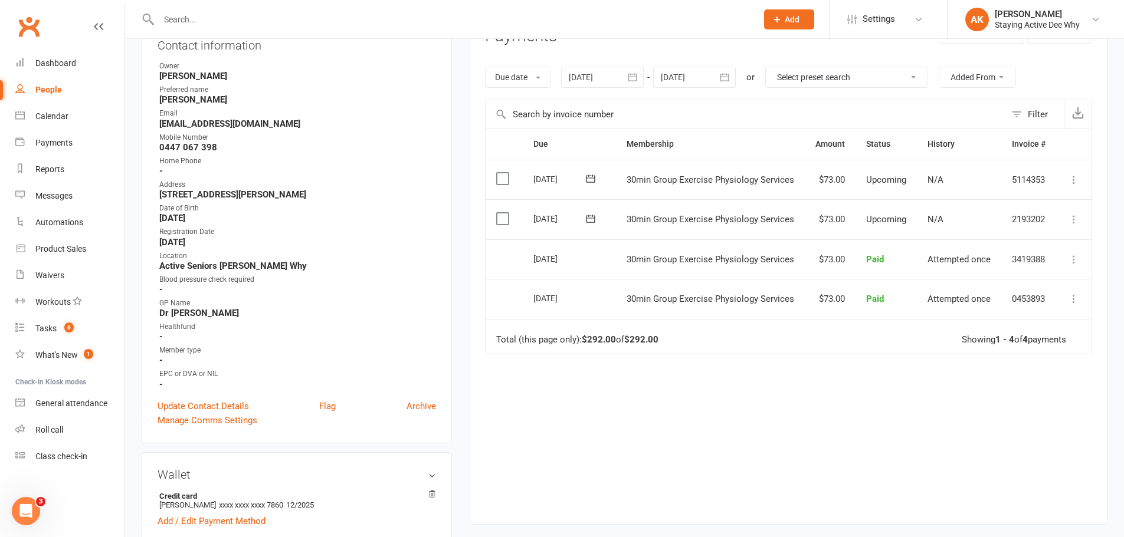
click at [1079, 260] on icon at bounding box center [1074, 260] width 12 height 12
click at [1007, 331] on link "View invoice receipt" at bounding box center [1021, 330] width 117 height 24
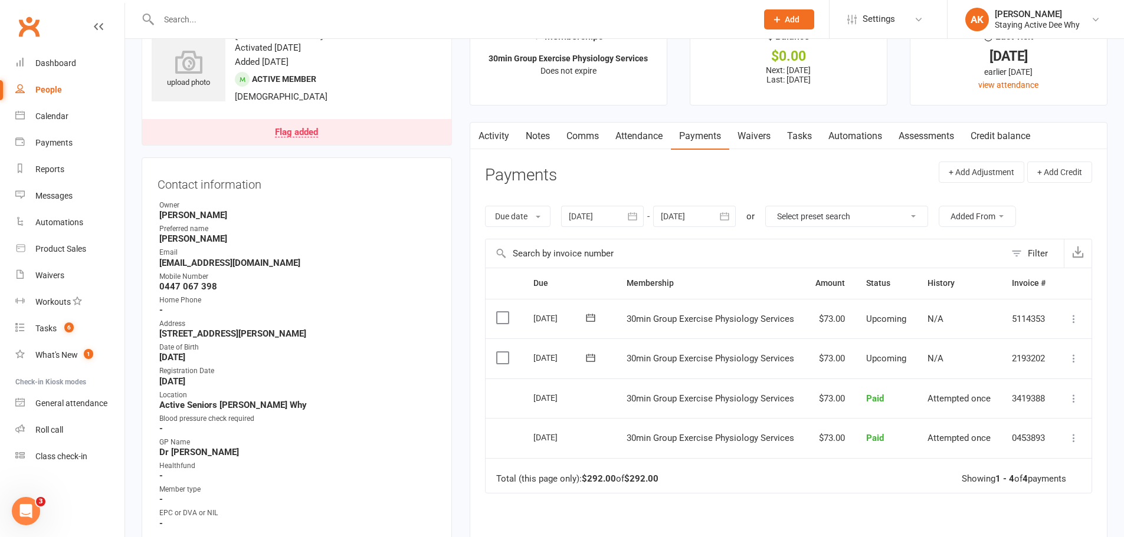
scroll to position [0, 0]
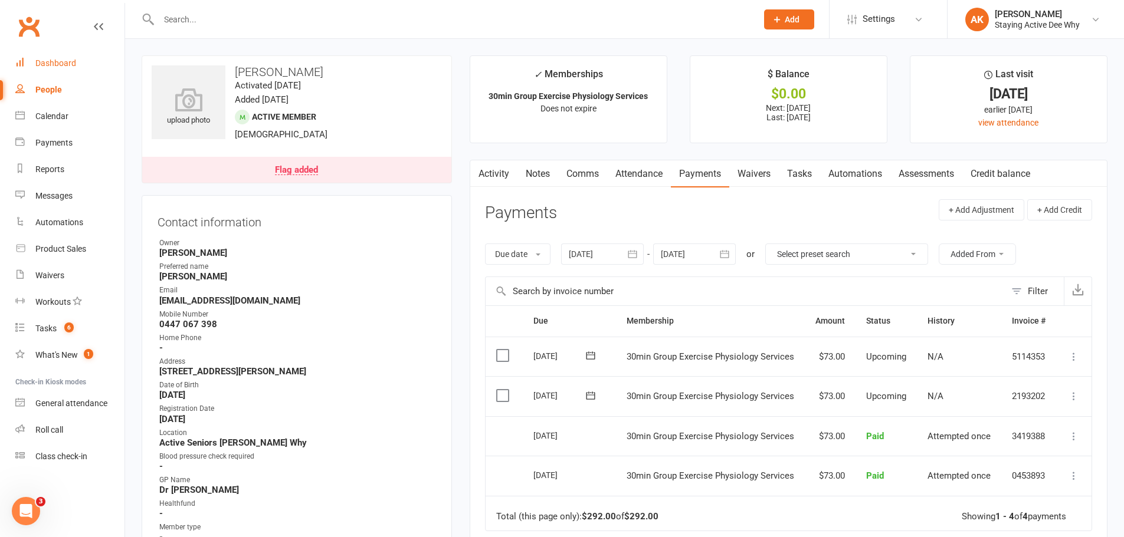
click at [68, 73] on link "Dashboard" at bounding box center [69, 63] width 109 height 27
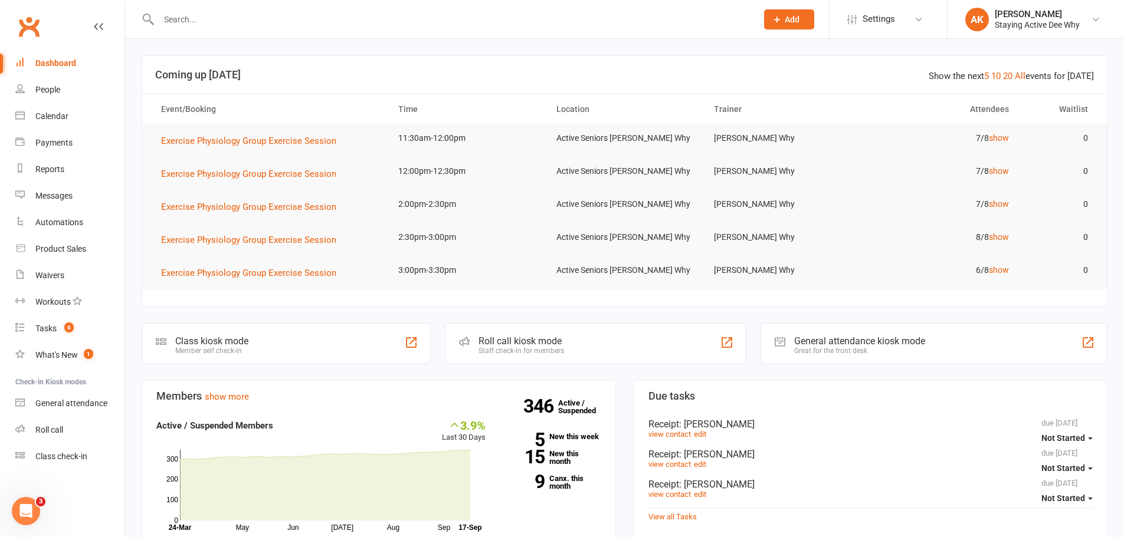
drag, startPoint x: 90, startPoint y: 72, endPoint x: 90, endPoint y: 61, distance: 11.2
click at [90, 72] on link "Dashboard" at bounding box center [69, 63] width 109 height 27
click at [48, 110] on link "Calendar" at bounding box center [69, 116] width 109 height 27
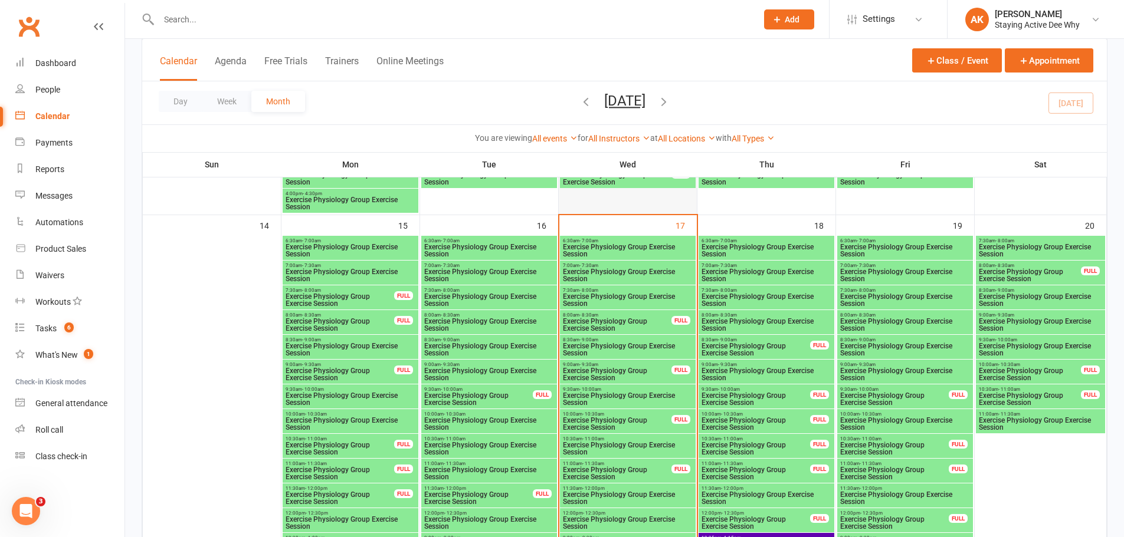
scroll to position [1121, 0]
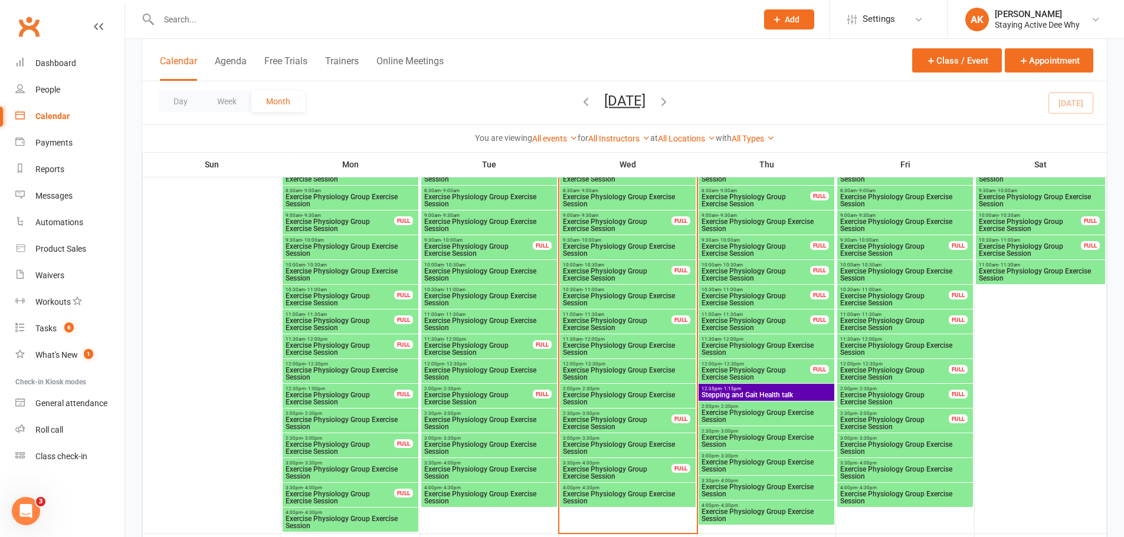
click at [745, 392] on span "Stepping and Gait Health talk" at bounding box center [766, 395] width 131 height 7
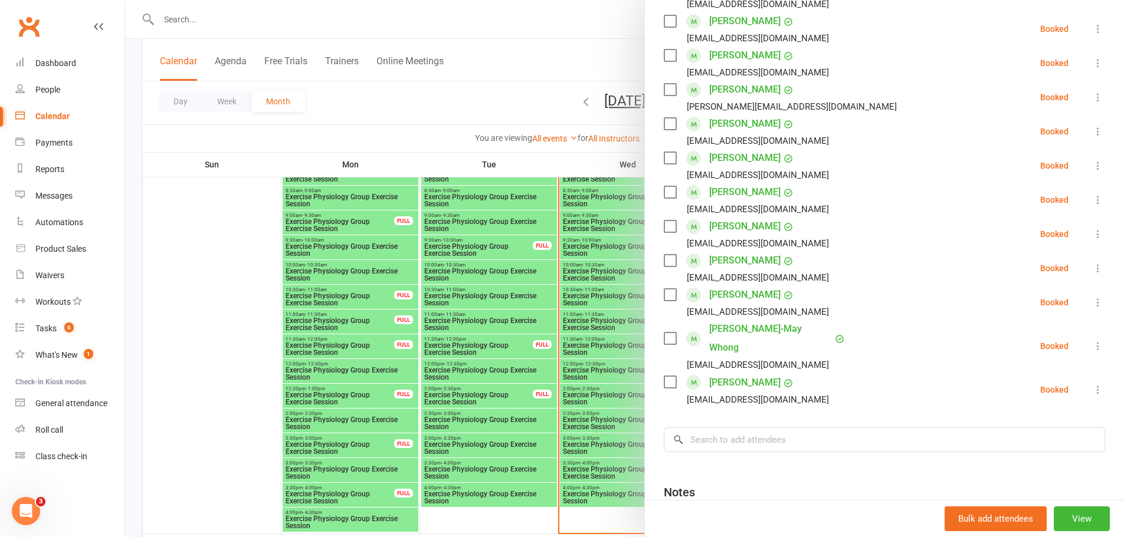
scroll to position [0, 0]
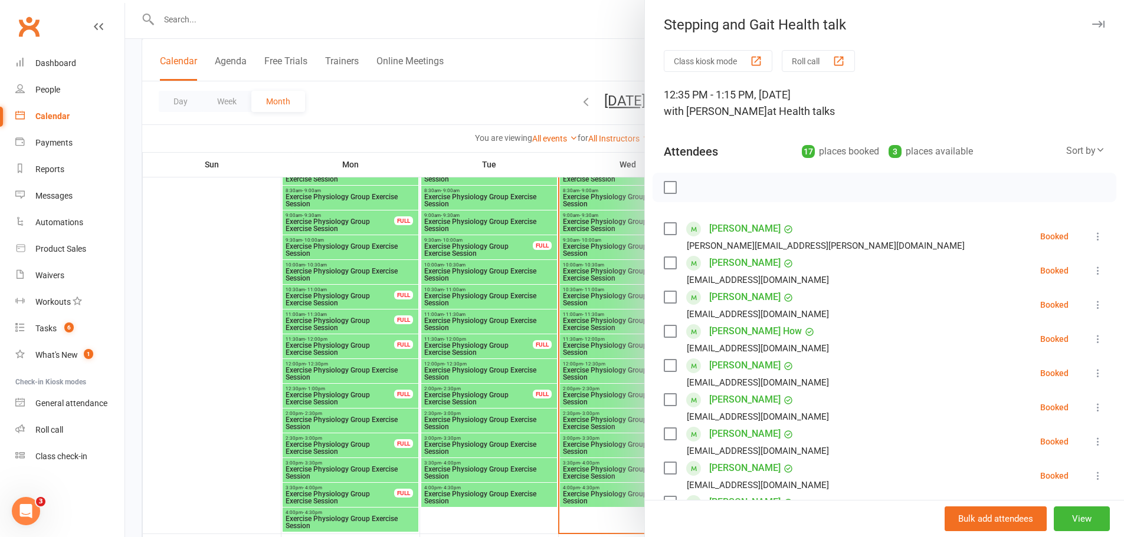
click at [548, 79] on div at bounding box center [624, 268] width 999 height 537
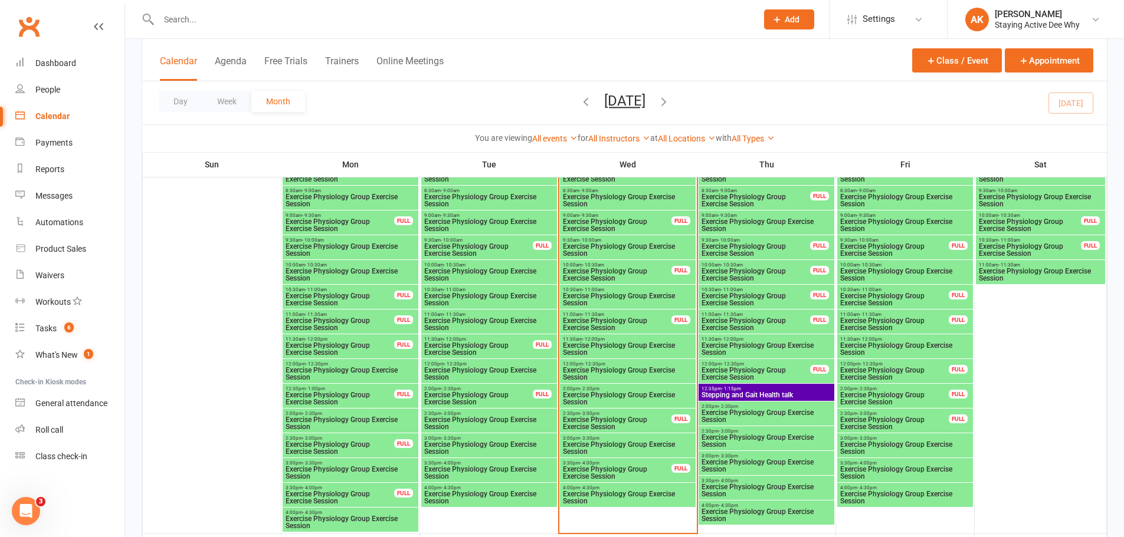
click at [746, 412] on span "Exercise Physiology Group Exercise Session" at bounding box center [766, 416] width 131 height 14
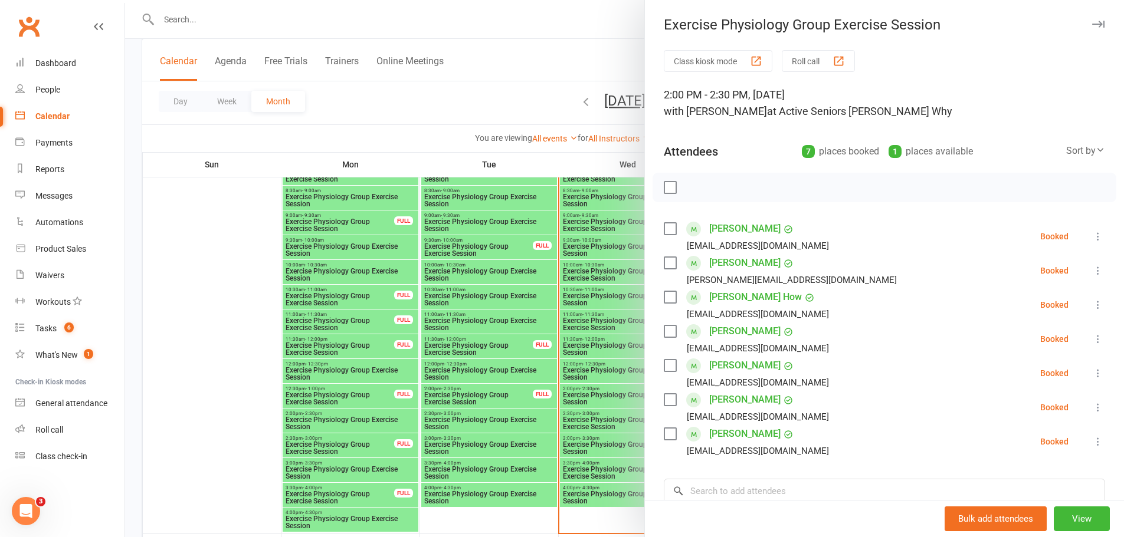
click at [530, 79] on div at bounding box center [624, 268] width 999 height 537
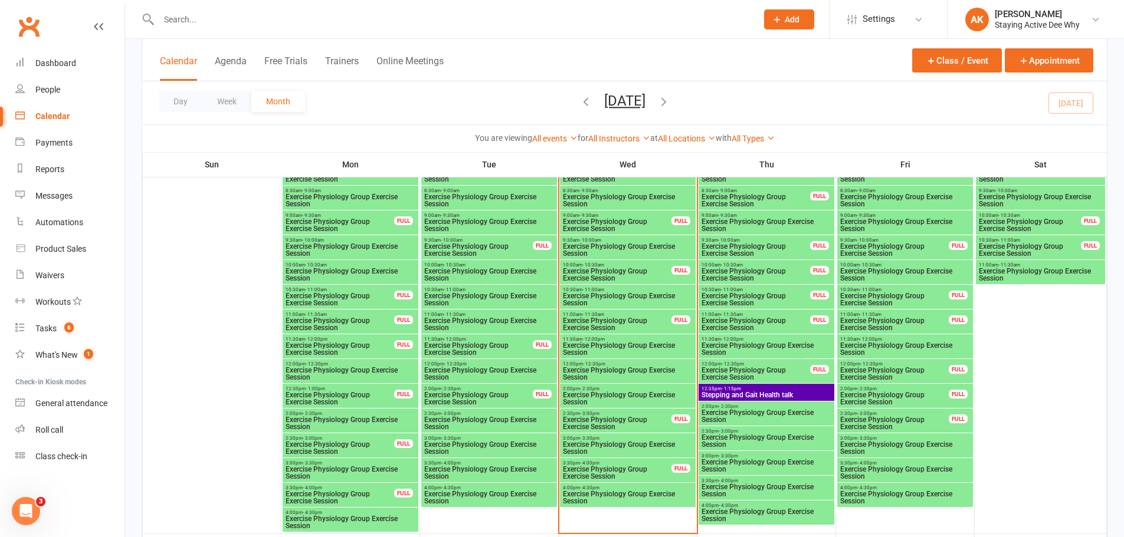
click at [727, 370] on span "Exercise Physiology Group Exercise Session" at bounding box center [756, 374] width 110 height 14
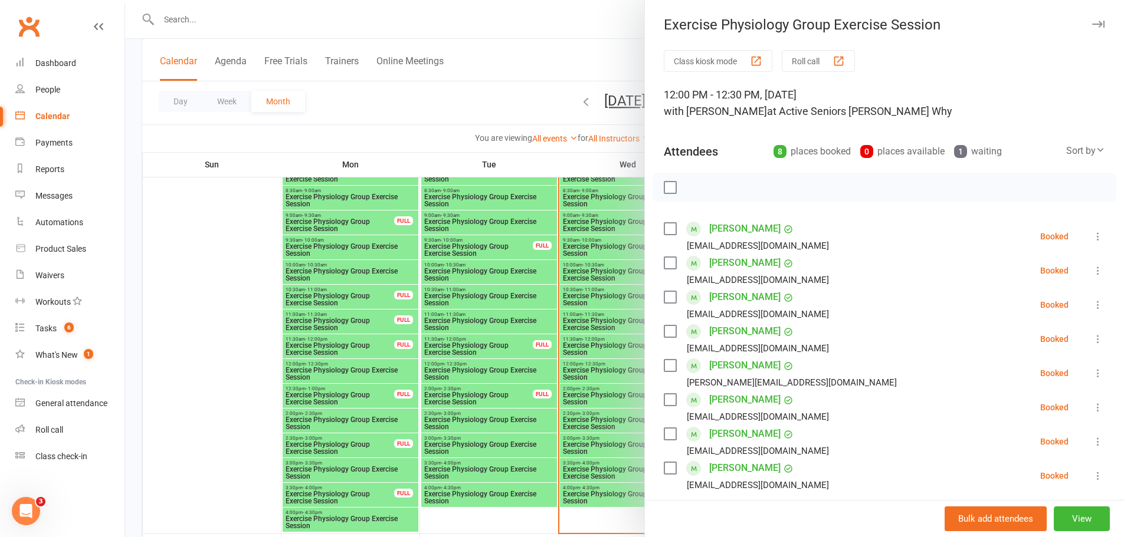
click at [528, 86] on div at bounding box center [624, 268] width 999 height 537
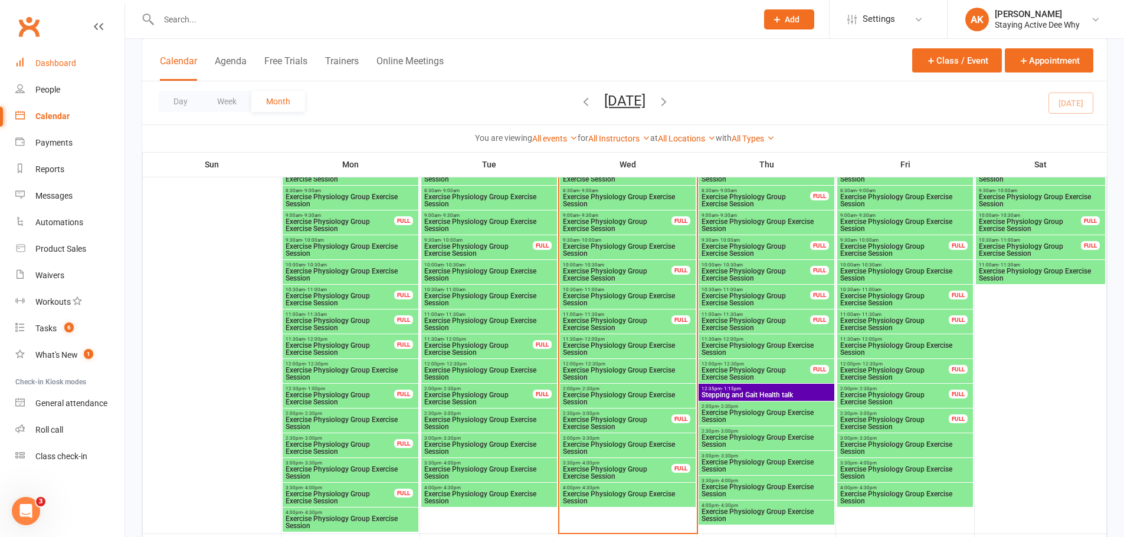
click at [93, 61] on link "Dashboard" at bounding box center [69, 63] width 109 height 27
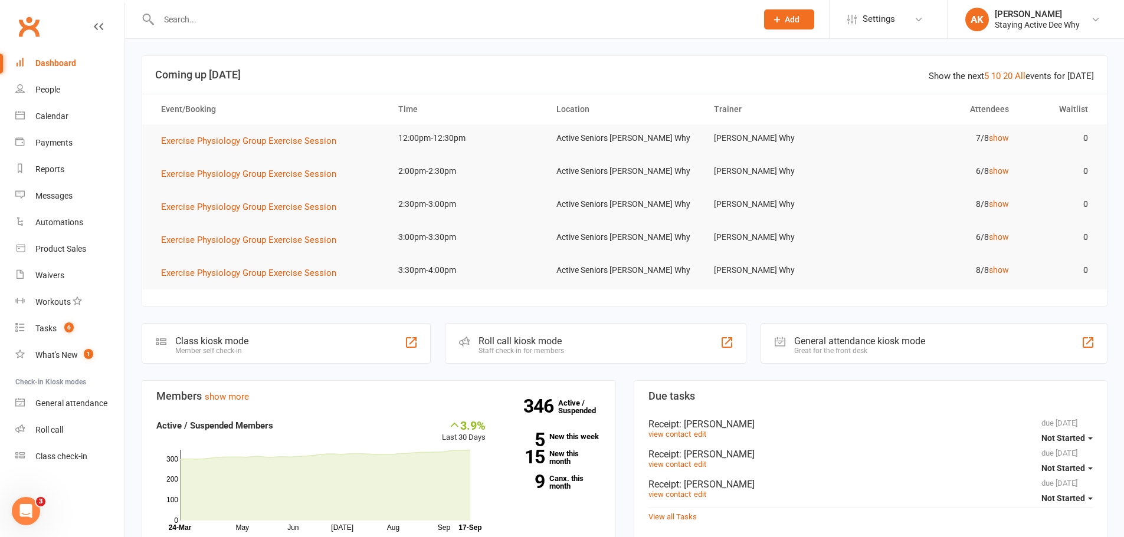
click at [316, 20] on input "text" at bounding box center [451, 19] width 593 height 17
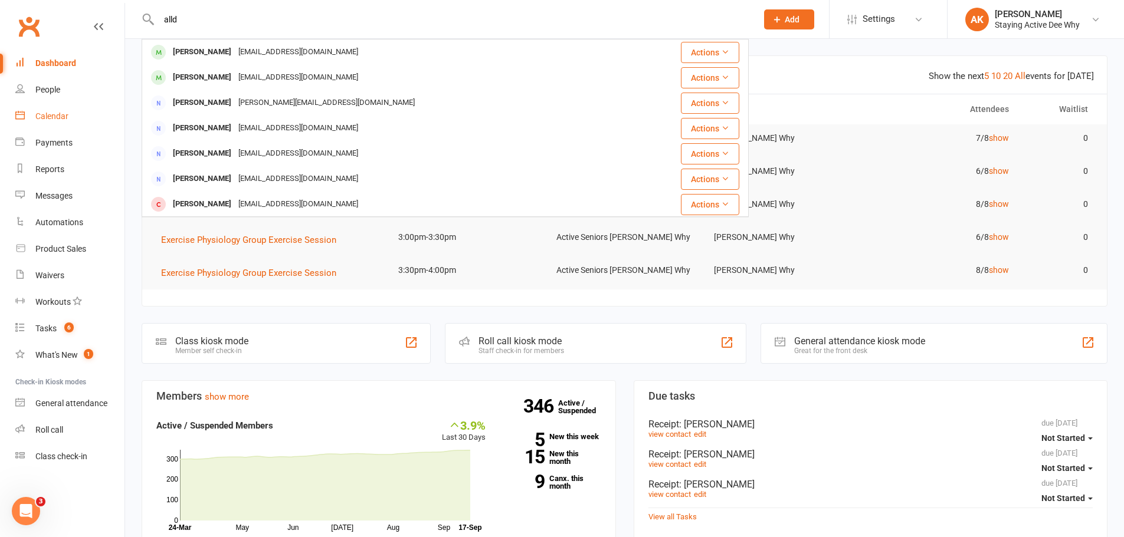
type input "alld"
click at [54, 124] on link "Calendar" at bounding box center [69, 116] width 109 height 27
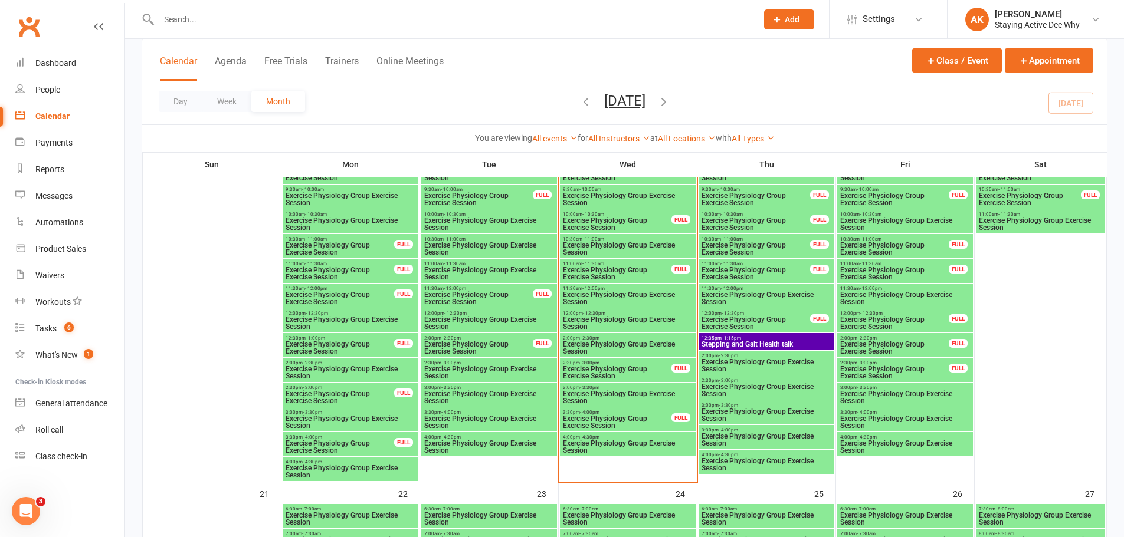
scroll to position [1180, 0]
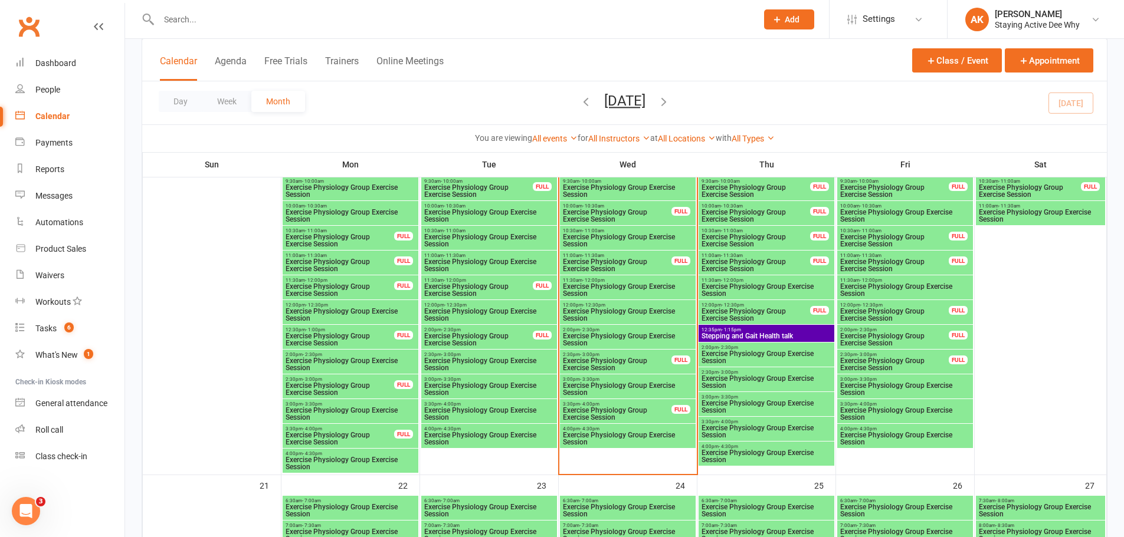
click at [597, 386] on span "Exercise Physiology Group Exercise Session" at bounding box center [627, 389] width 131 height 14
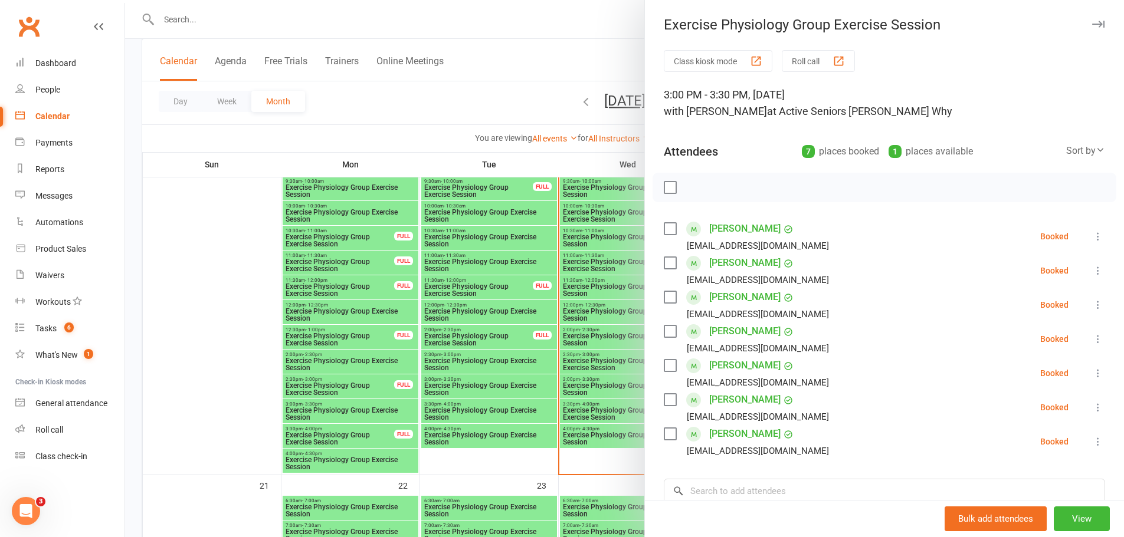
click at [1092, 265] on icon at bounding box center [1098, 271] width 12 height 12
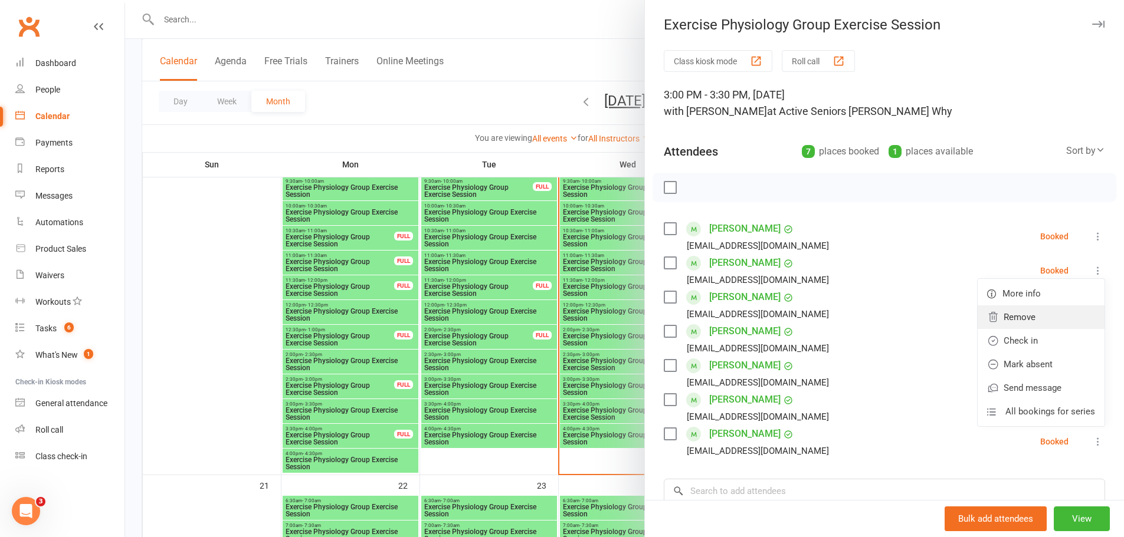
click at [987, 314] on link "Remove" at bounding box center [1040, 318] width 127 height 24
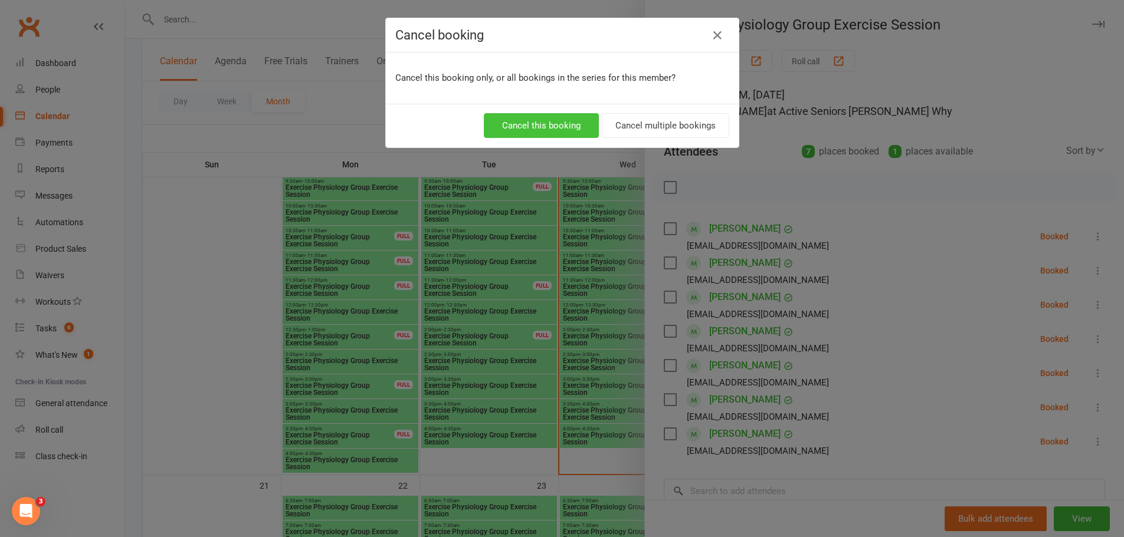
click at [507, 133] on button "Cancel this booking" at bounding box center [541, 125] width 115 height 25
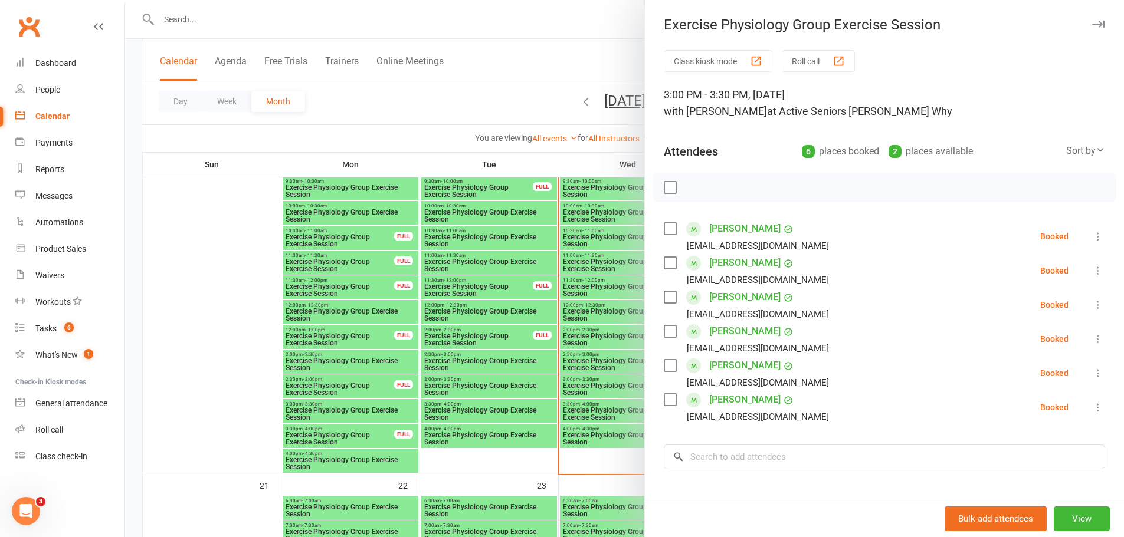
click at [248, 98] on div at bounding box center [624, 268] width 999 height 537
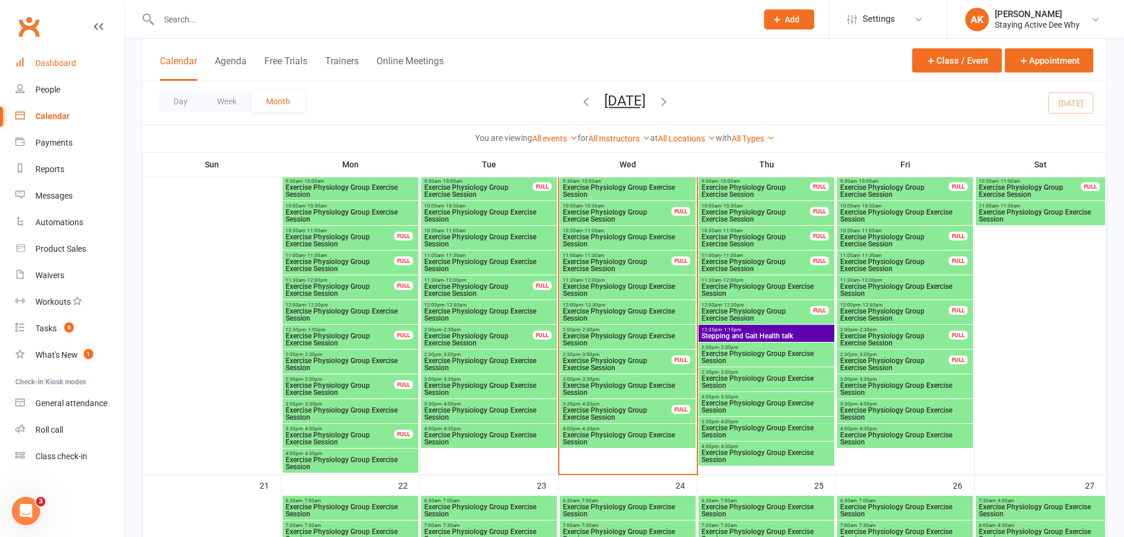
click at [73, 57] on link "Dashboard" at bounding box center [69, 63] width 109 height 27
